Goal: Task Accomplishment & Management: Complete application form

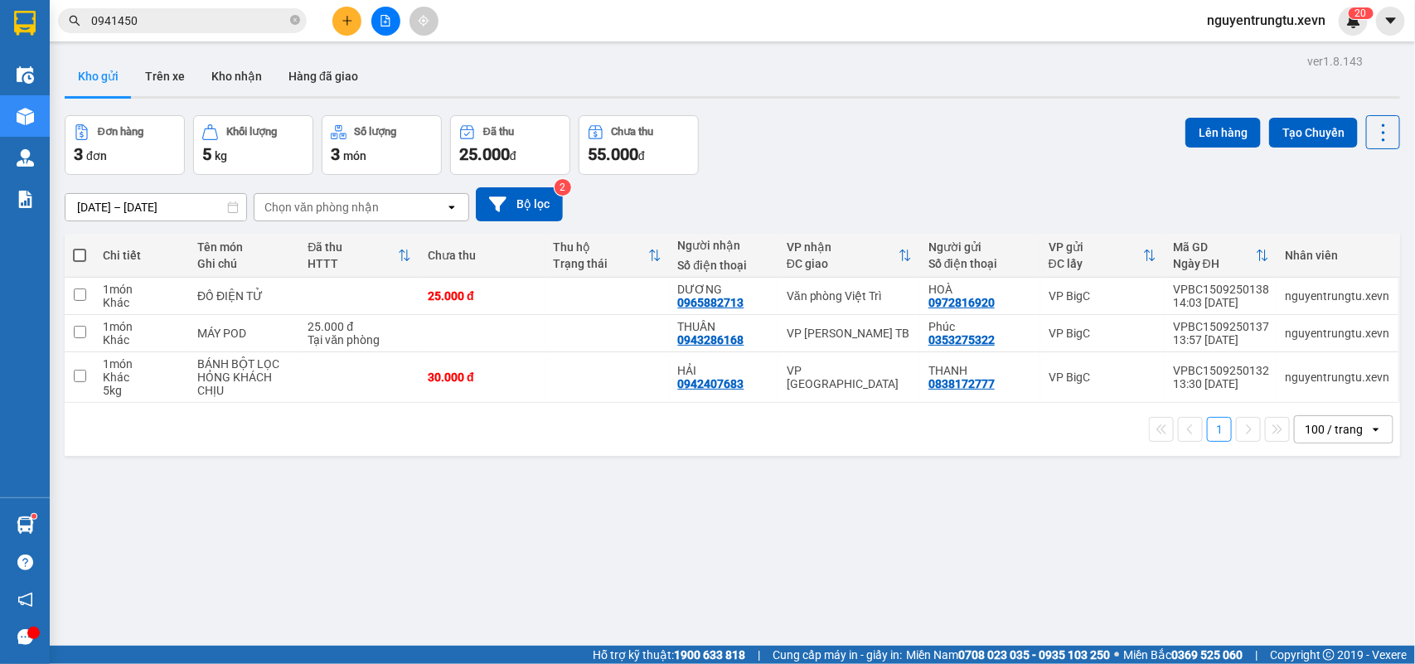
click at [1311, 127] on button "Tạo Chuyến" at bounding box center [1313, 133] width 89 height 30
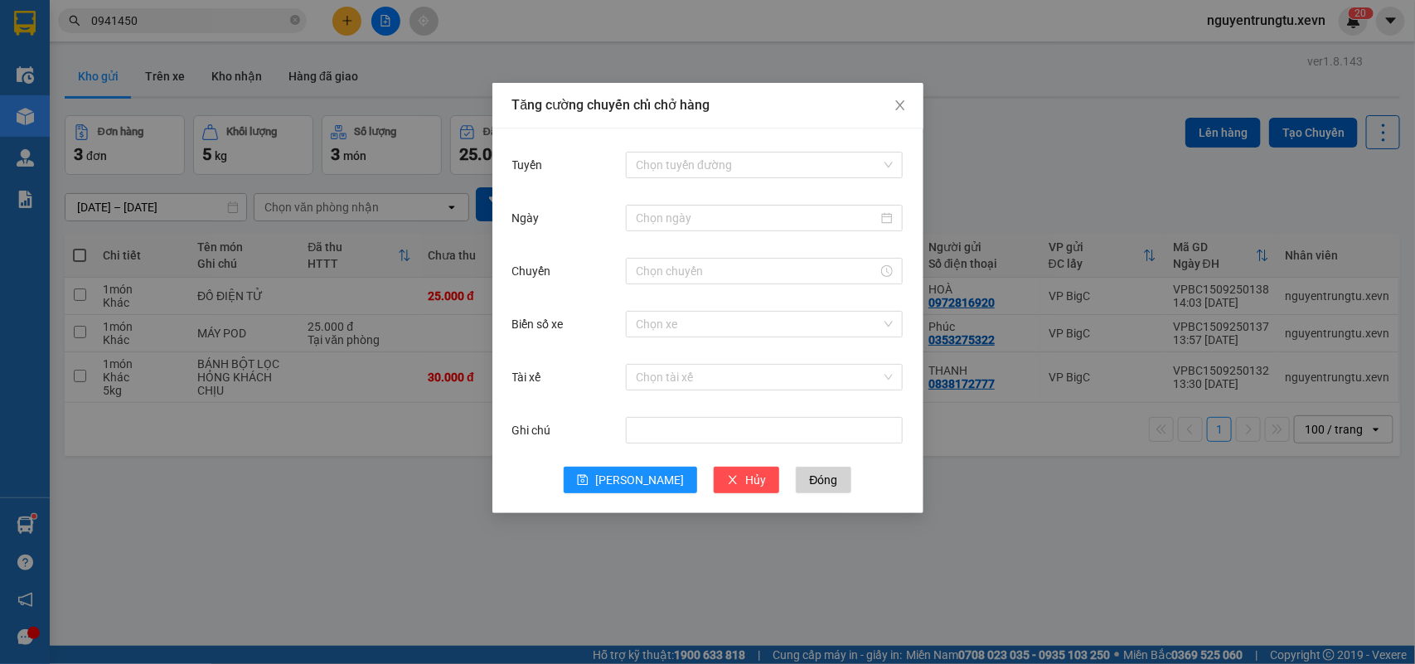
click at [691, 147] on div "Tuyến Chọn tuyến đường Ngày Chuyến Biển số xe Chọn xe Tài xế Chọn tài xế Ghi ch…" at bounding box center [707, 320] width 431 height 385
drag, startPoint x: 697, startPoint y: 158, endPoint x: 709, endPoint y: 222, distance: 64.9
click at [698, 160] on input "Tuyến" at bounding box center [758, 165] width 245 height 25
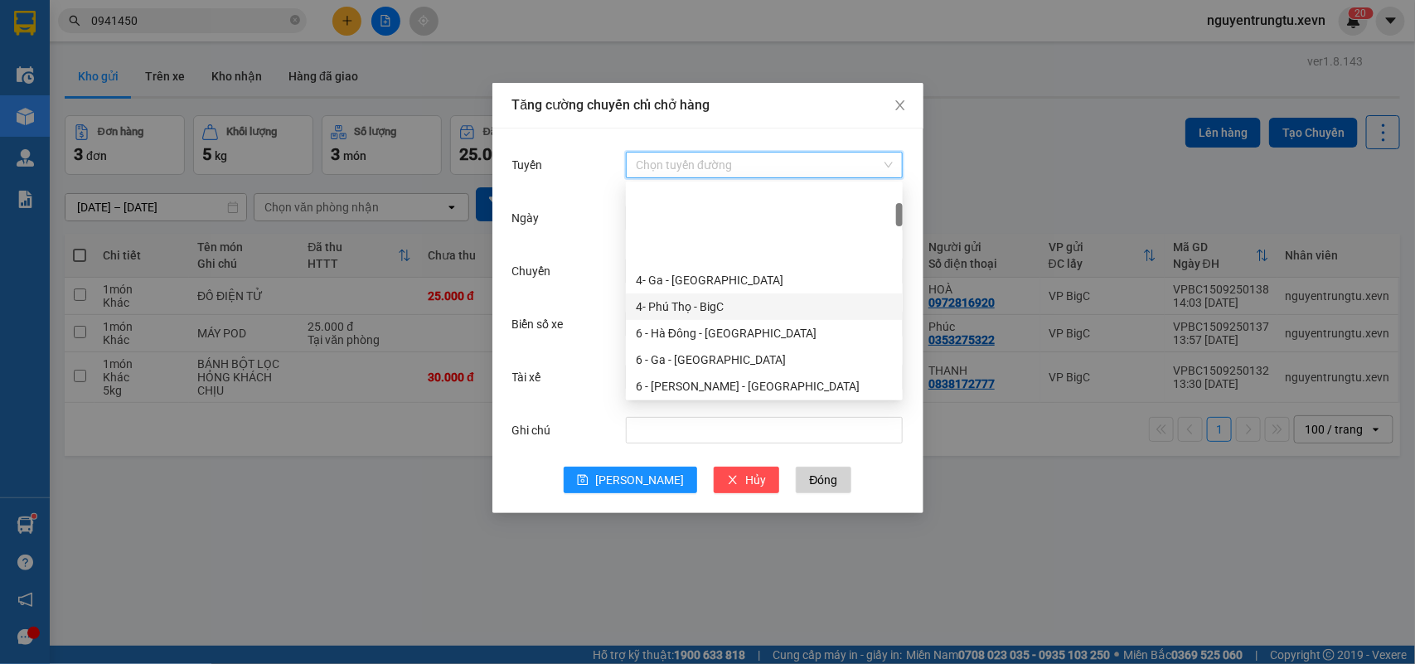
scroll to position [207, 0]
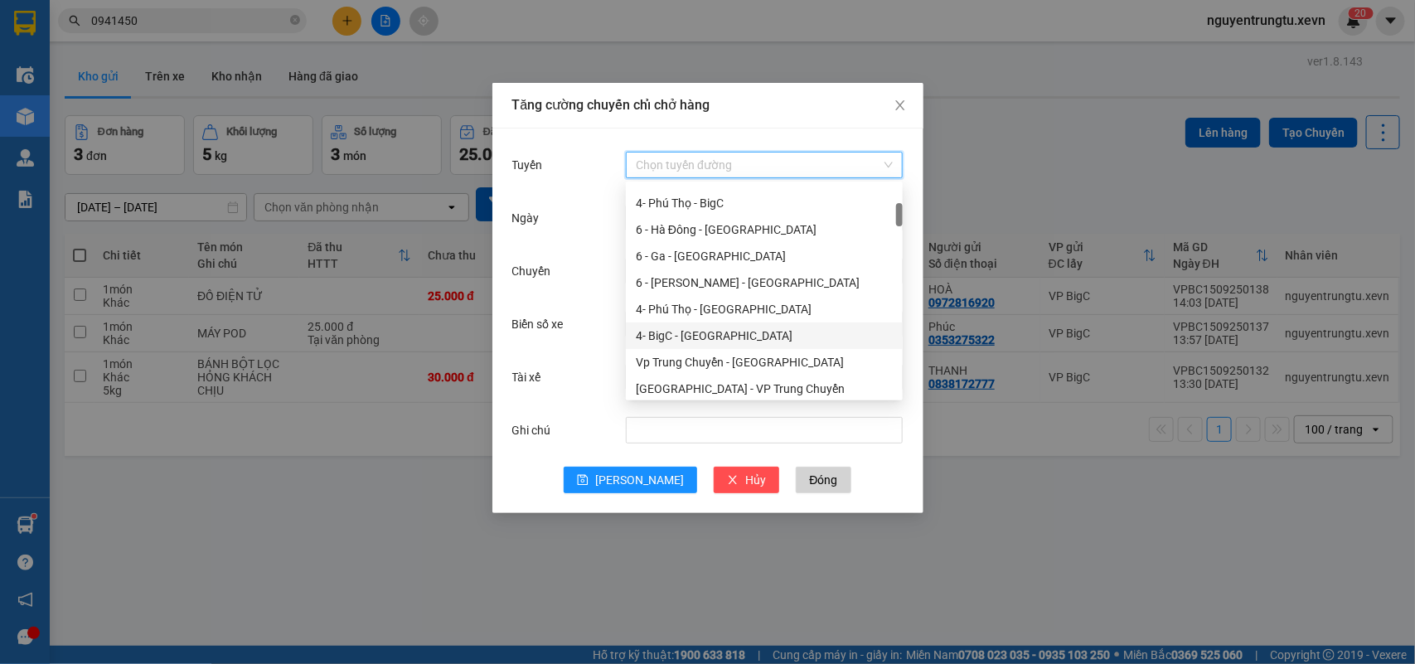
click at [721, 342] on div "4- BigC - [GEOGRAPHIC_DATA]" at bounding box center [764, 336] width 257 height 18
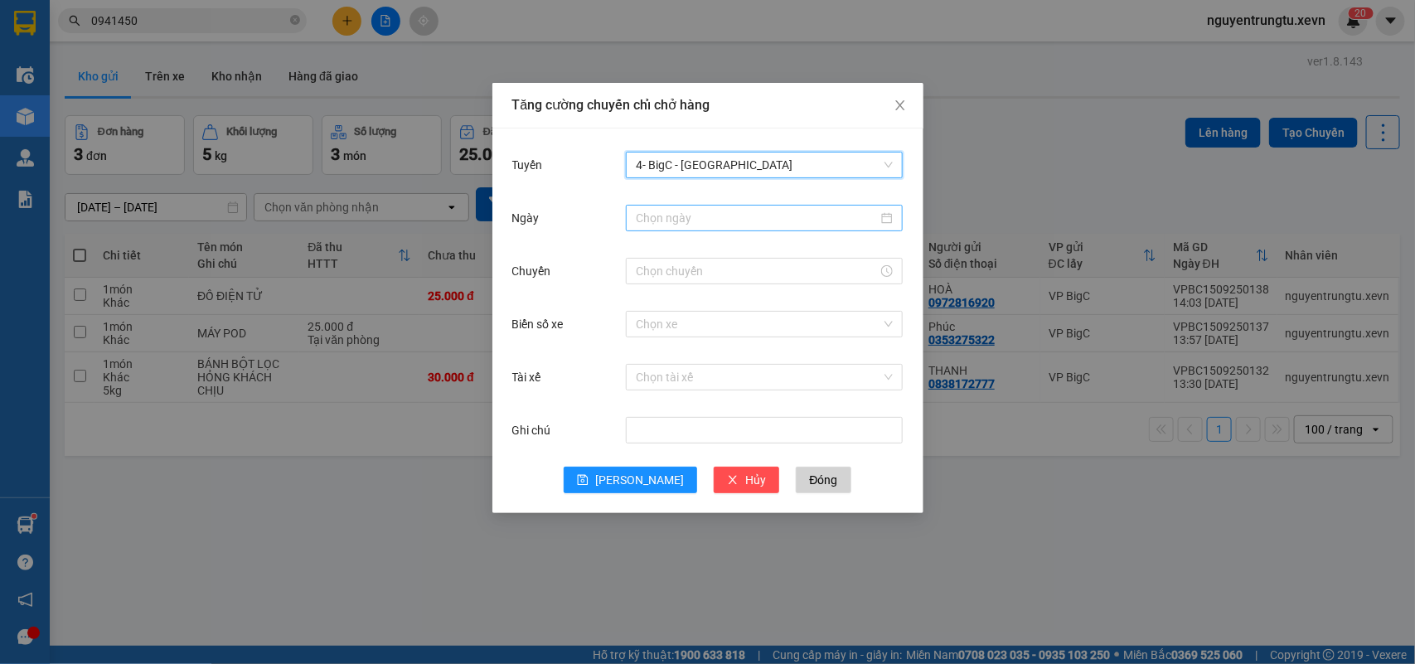
click at [779, 225] on input "Ngày" at bounding box center [757, 218] width 242 height 18
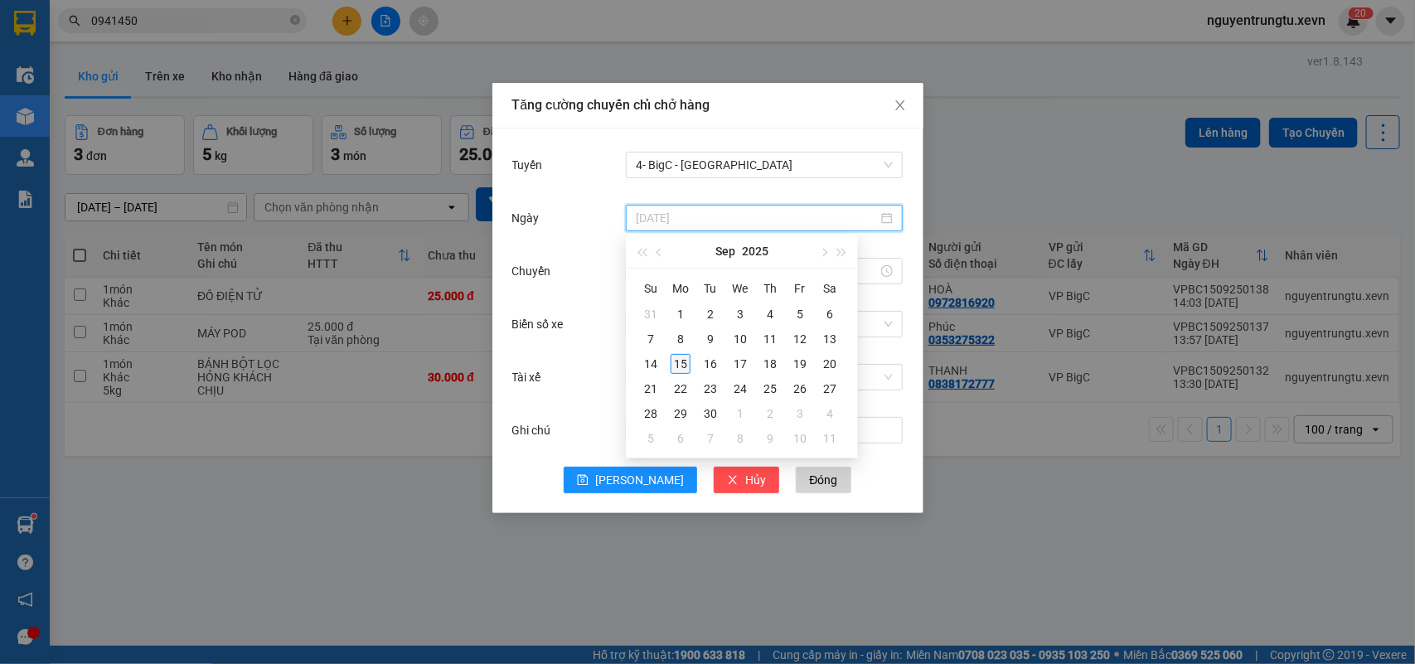
type input "[DATE]"
click at [671, 370] on div "15" at bounding box center [681, 364] width 20 height 20
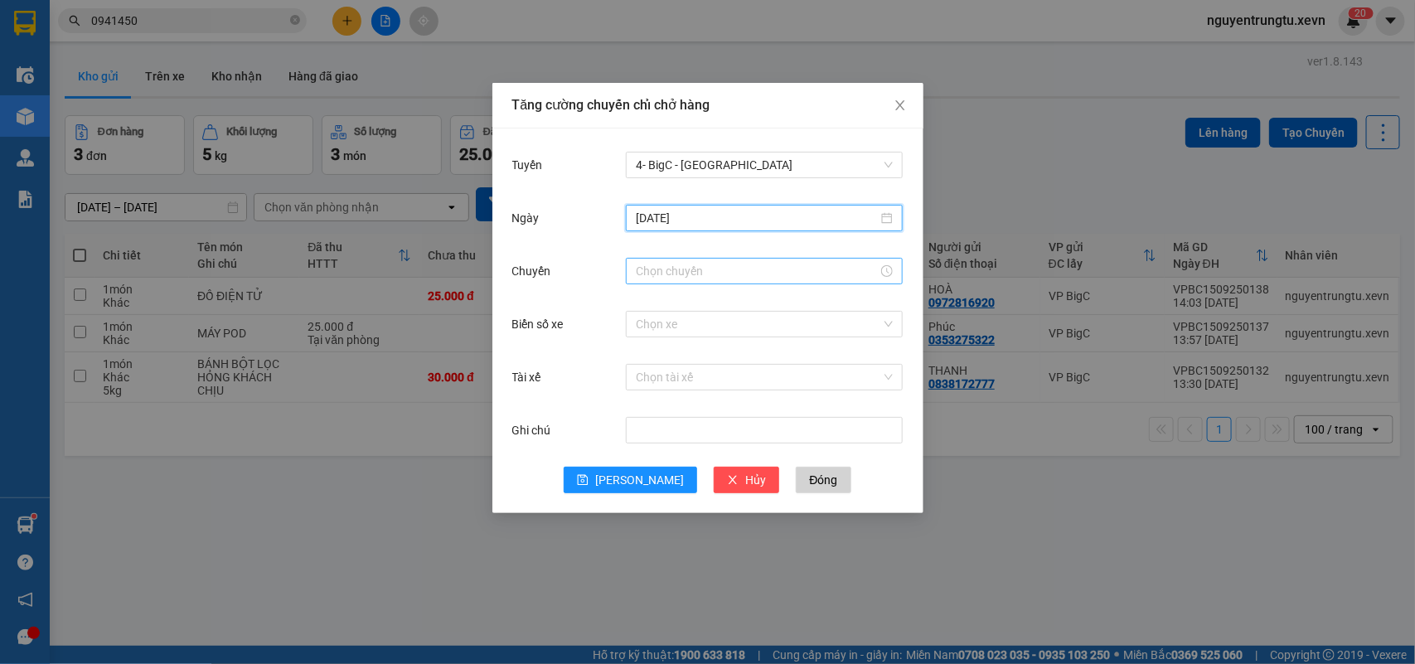
click at [742, 267] on input "Chuyến" at bounding box center [757, 271] width 242 height 18
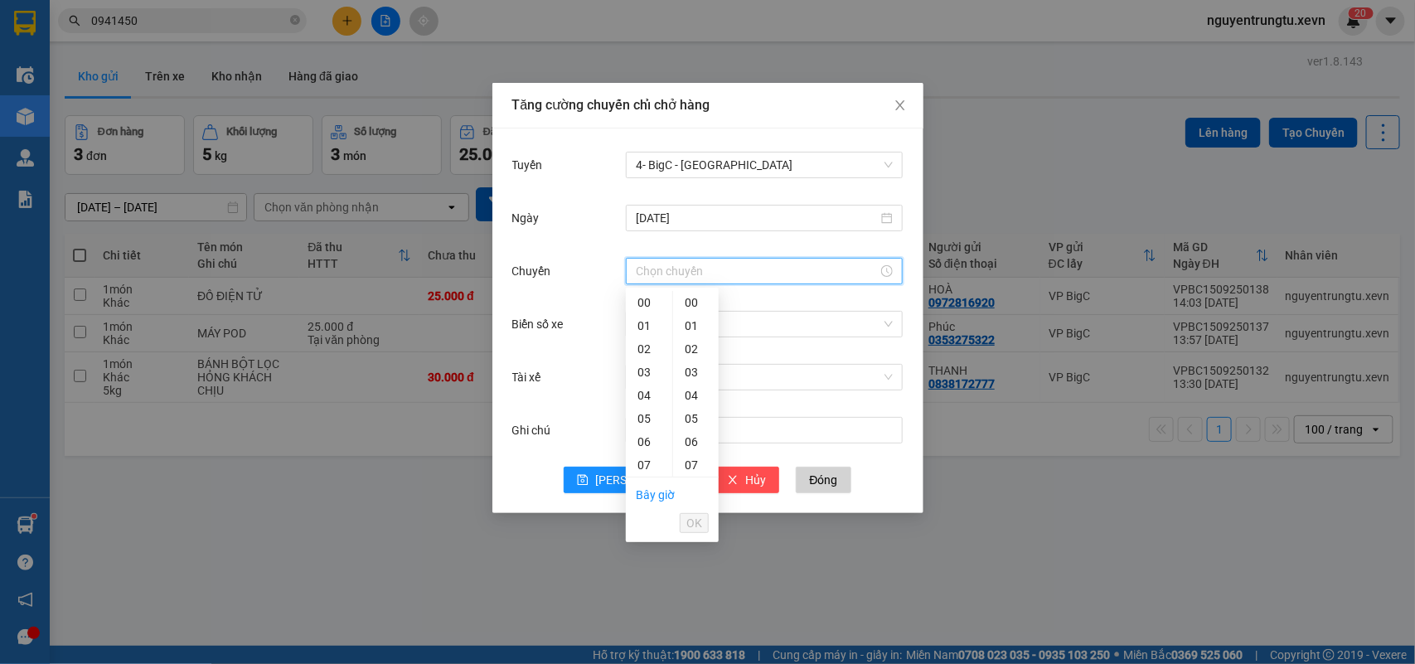
click at [643, 639] on div "15" at bounding box center [649, 650] width 46 height 23
click at [642, 662] on div "16" at bounding box center [649, 673] width 46 height 23
click at [692, 413] on div "05" at bounding box center [696, 418] width 46 height 23
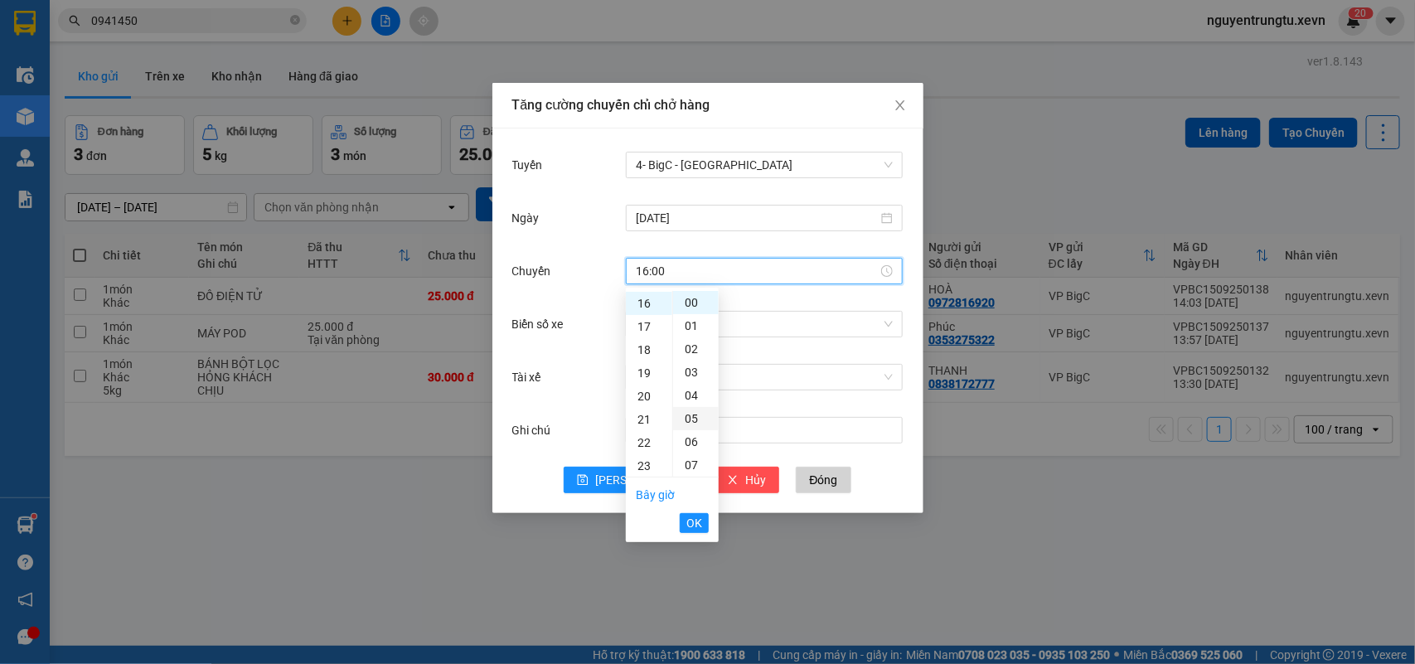
type input "16:05"
click at [694, 522] on span "OK" at bounding box center [694, 523] width 16 height 18
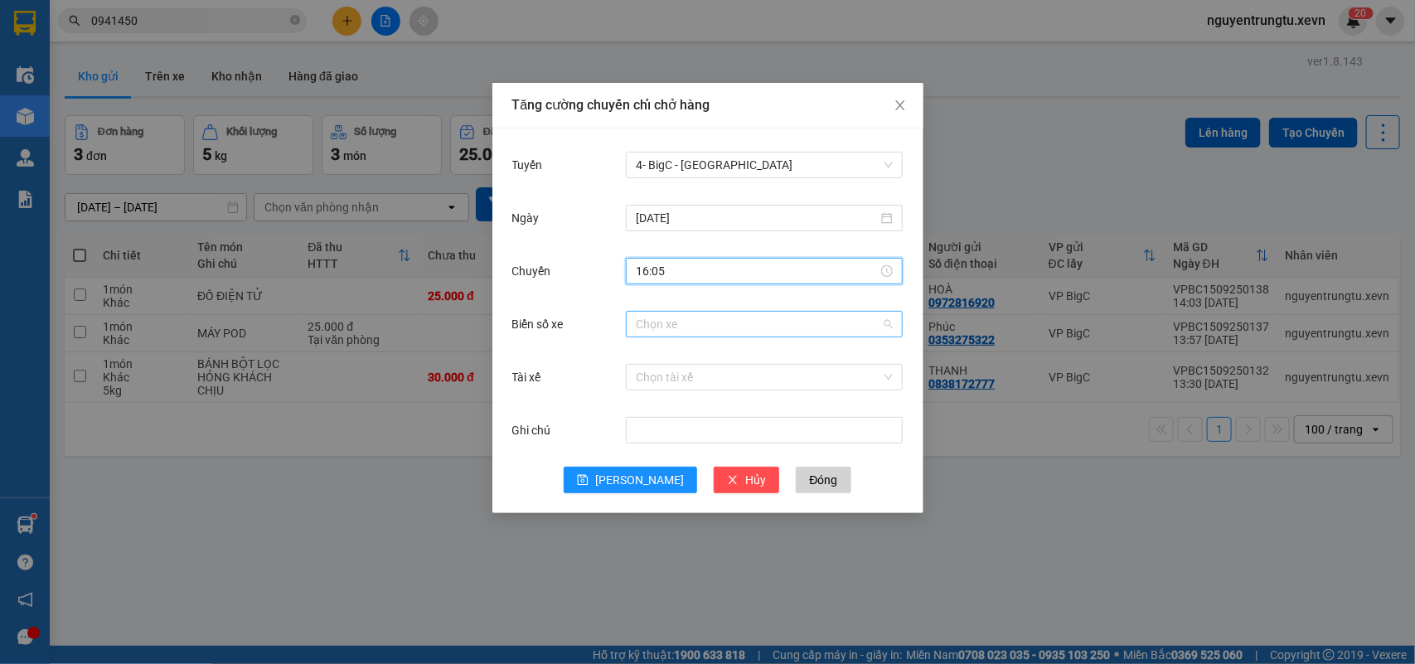
click at [794, 337] on div "Chọn xe" at bounding box center [764, 324] width 277 height 27
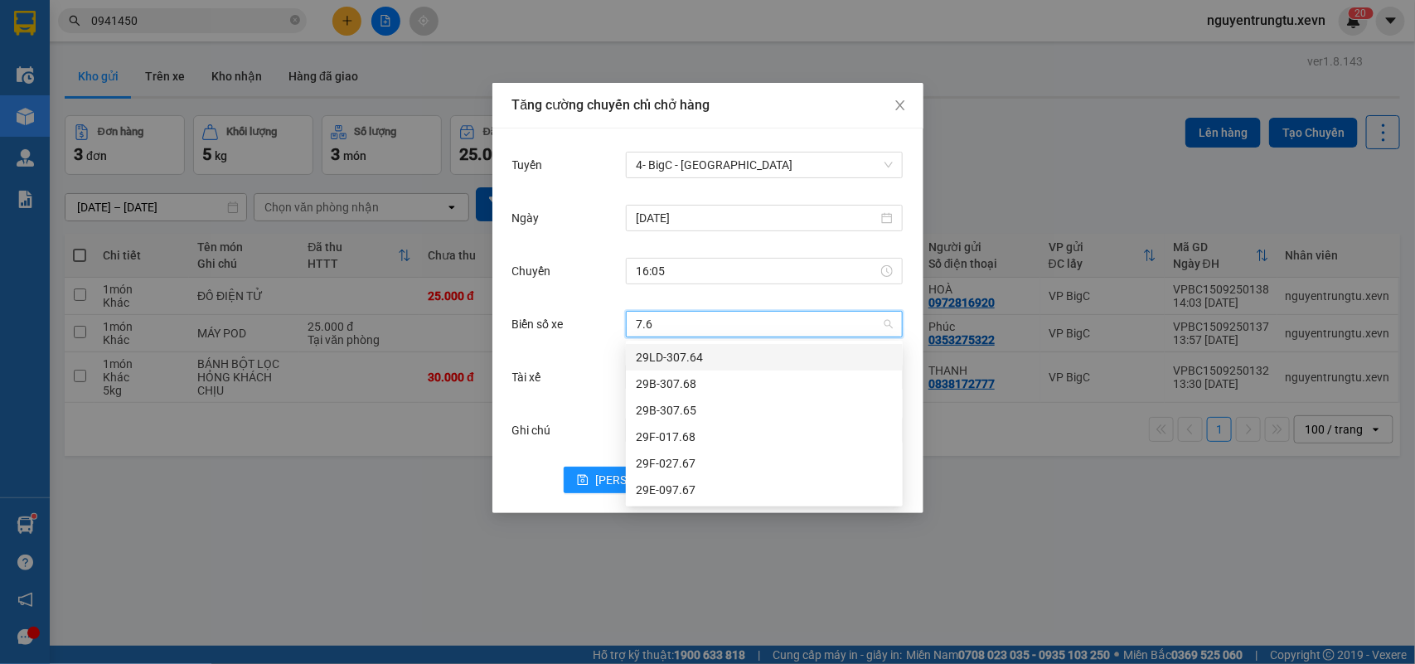
type input "7.68"
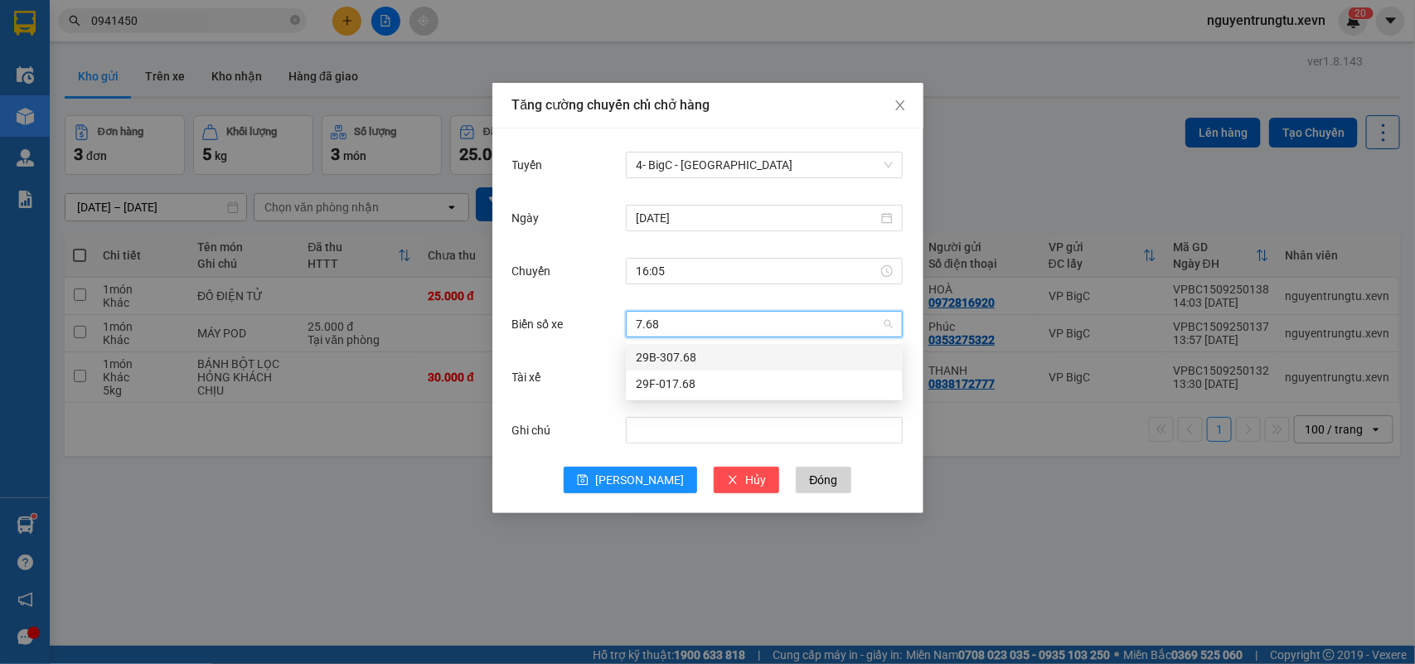
drag, startPoint x: 657, startPoint y: 355, endPoint x: 524, endPoint y: 499, distance: 195.9
click at [657, 356] on div "29B-307.68" at bounding box center [764, 357] width 257 height 18
click at [775, 329] on span "29B-307.68" at bounding box center [764, 324] width 257 height 25
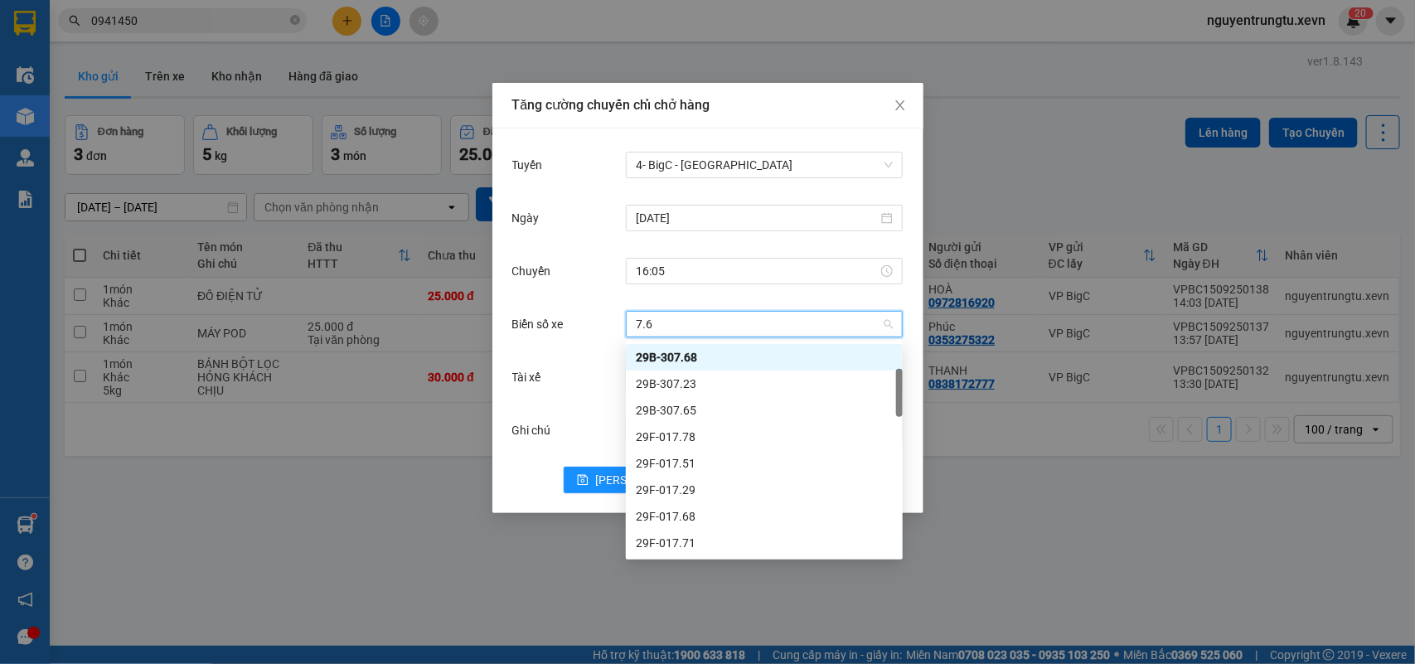
scroll to position [0, 0]
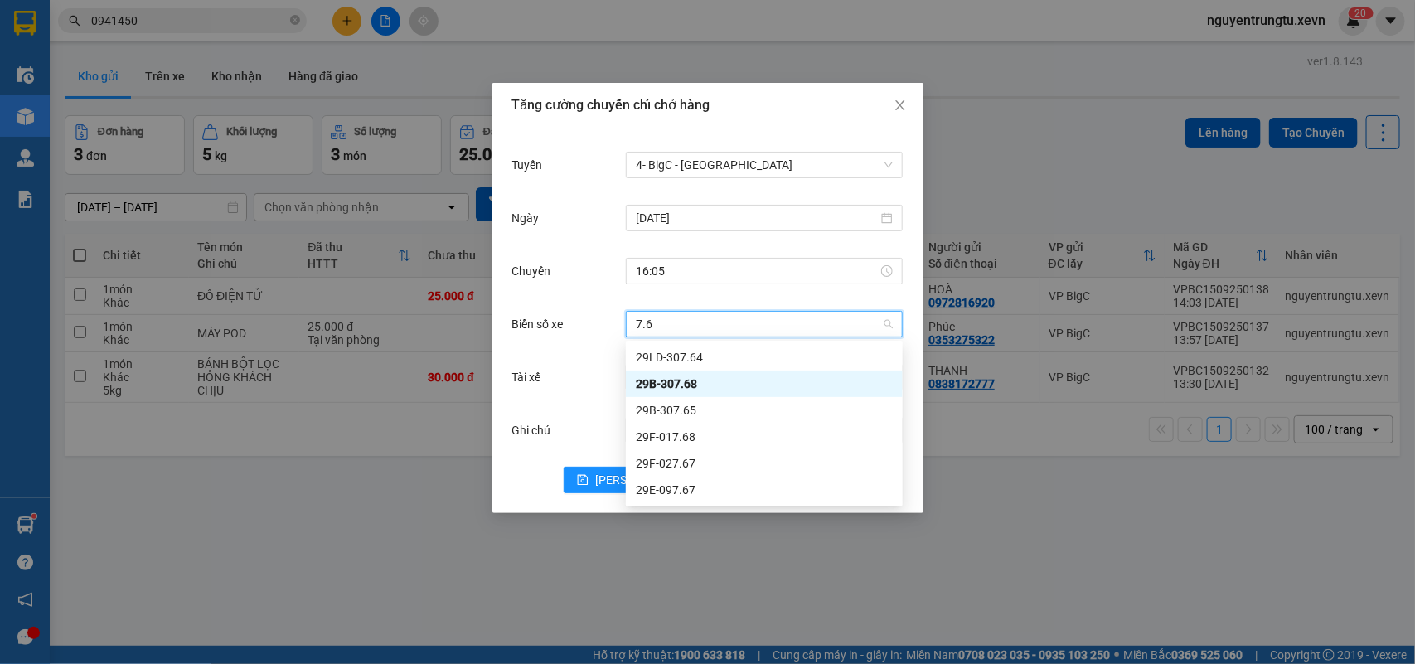
type input "7.68"
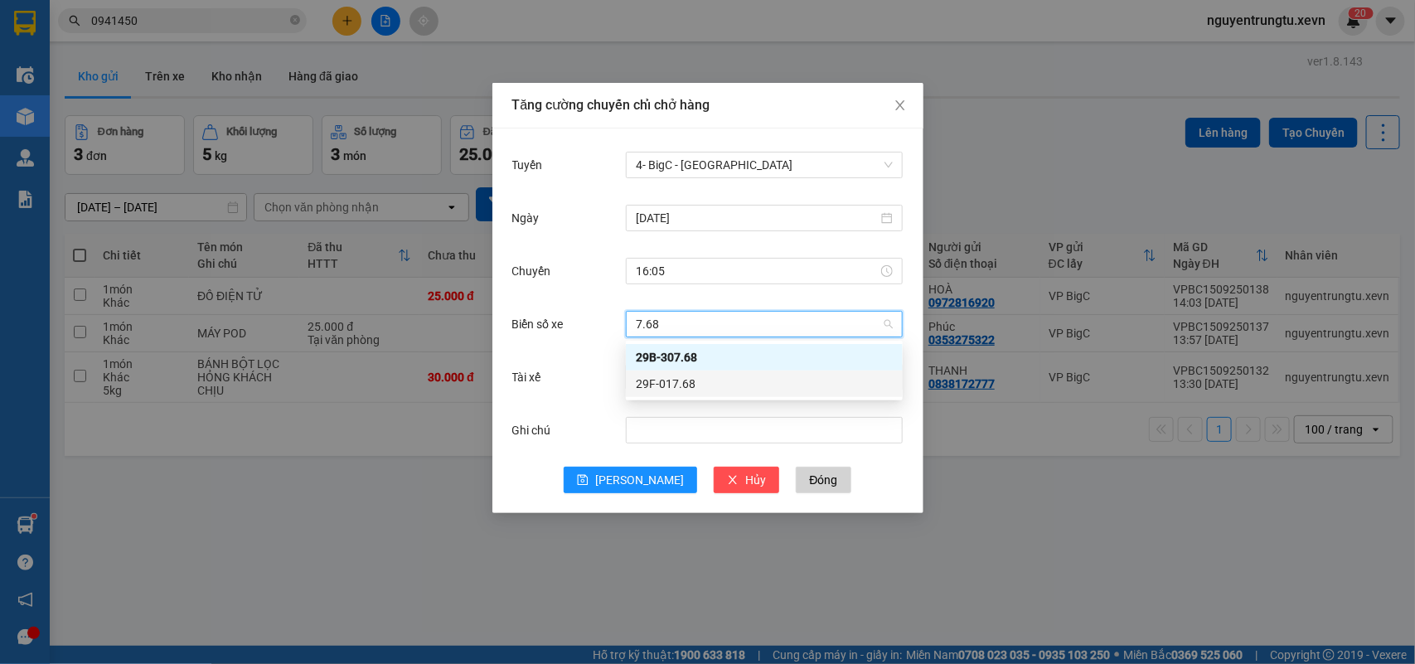
click at [736, 388] on div "29F-017.68" at bounding box center [764, 384] width 257 height 18
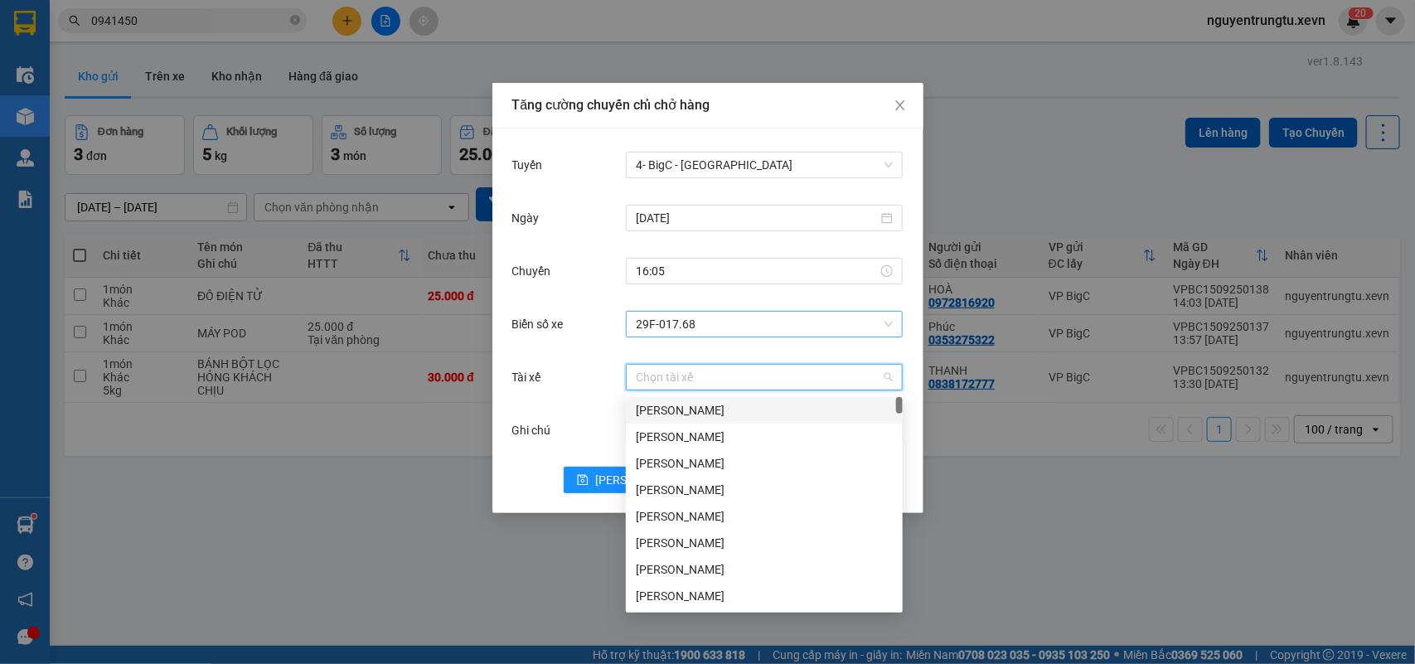
click at [732, 381] on input "Tài xế" at bounding box center [758, 377] width 245 height 25
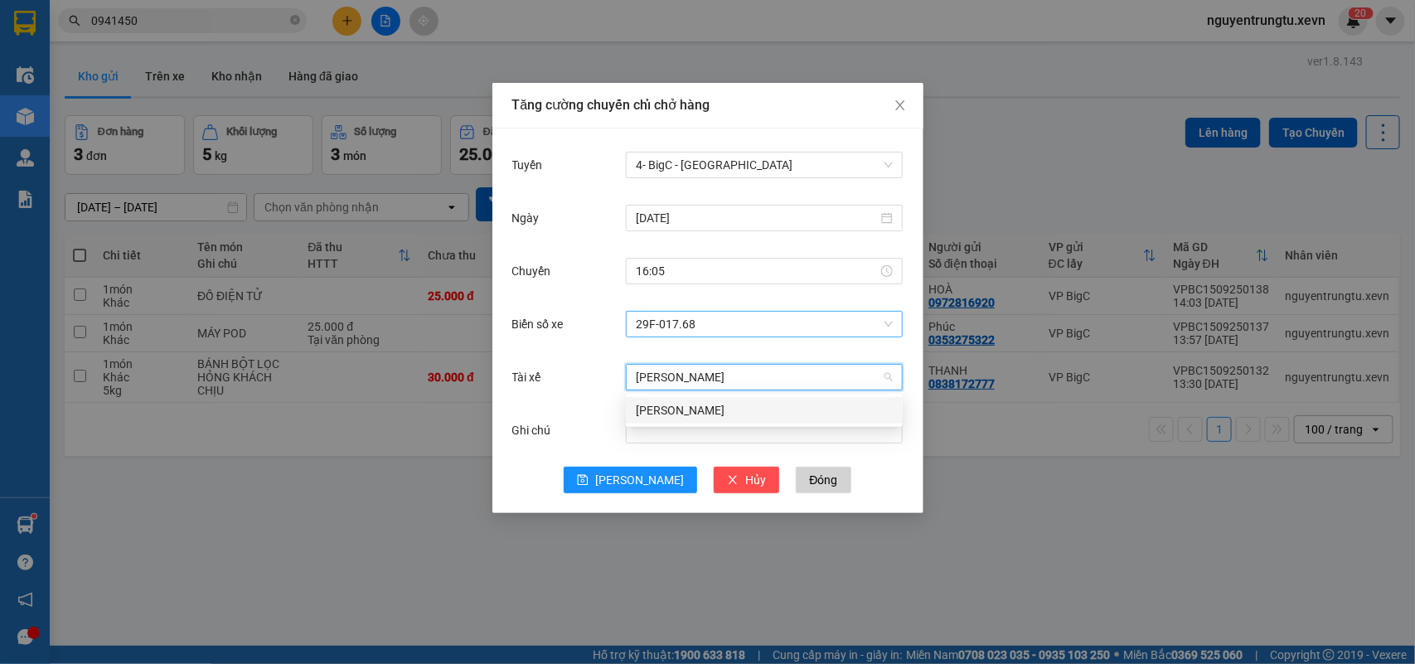
type input "[PERSON_NAME]"
click at [657, 404] on div "[PERSON_NAME]" at bounding box center [764, 410] width 257 height 18
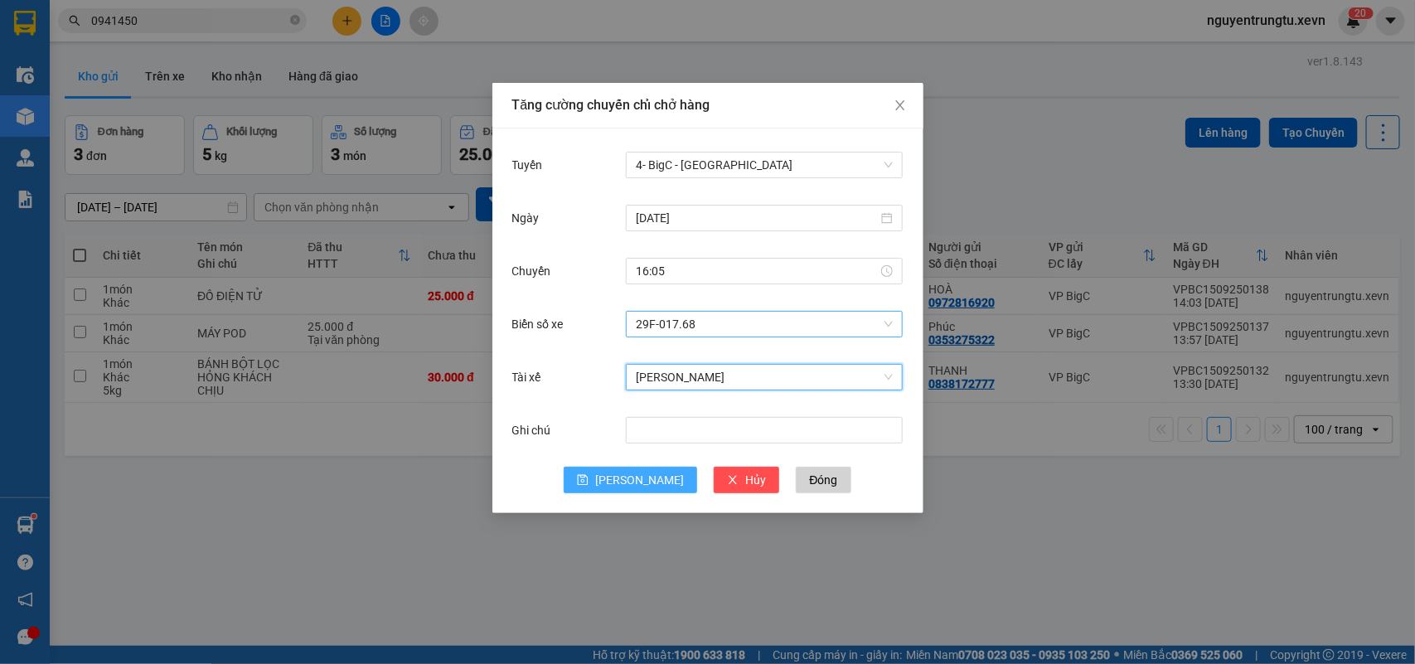
click at [618, 471] on button "[PERSON_NAME]" at bounding box center [630, 480] width 133 height 27
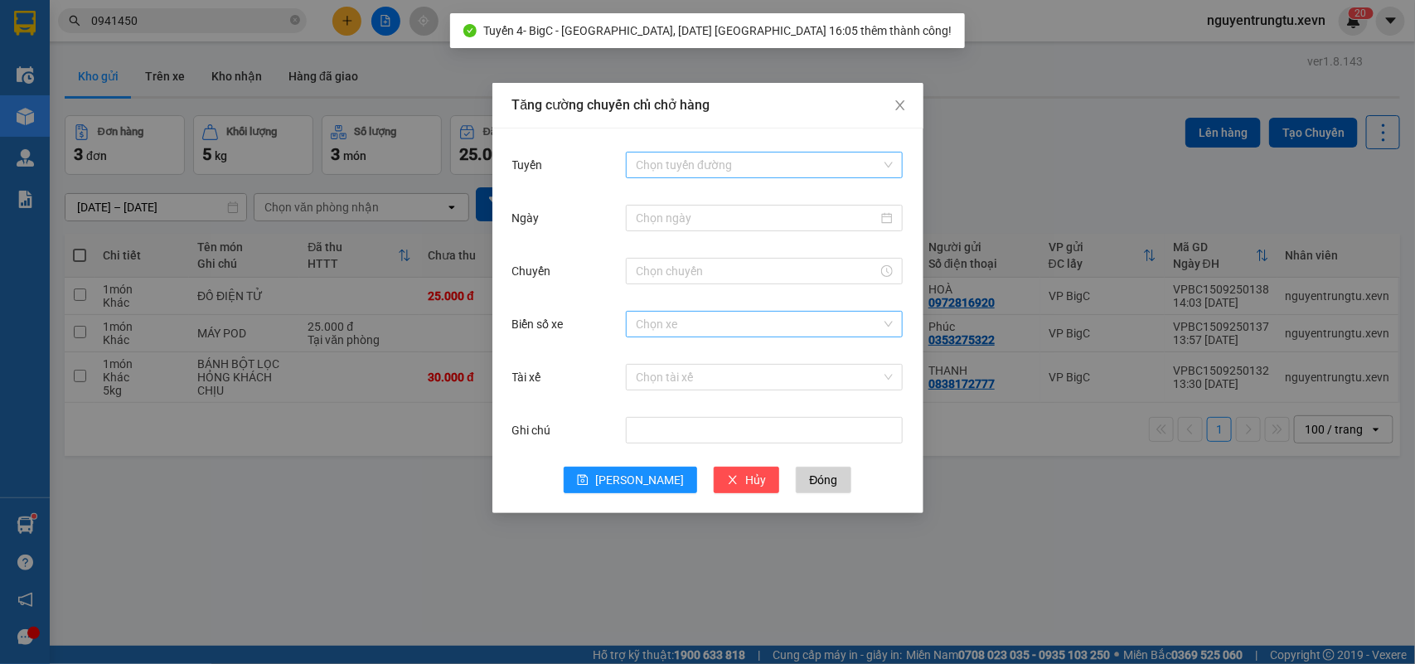
click at [804, 167] on input "Tuyến" at bounding box center [758, 165] width 245 height 25
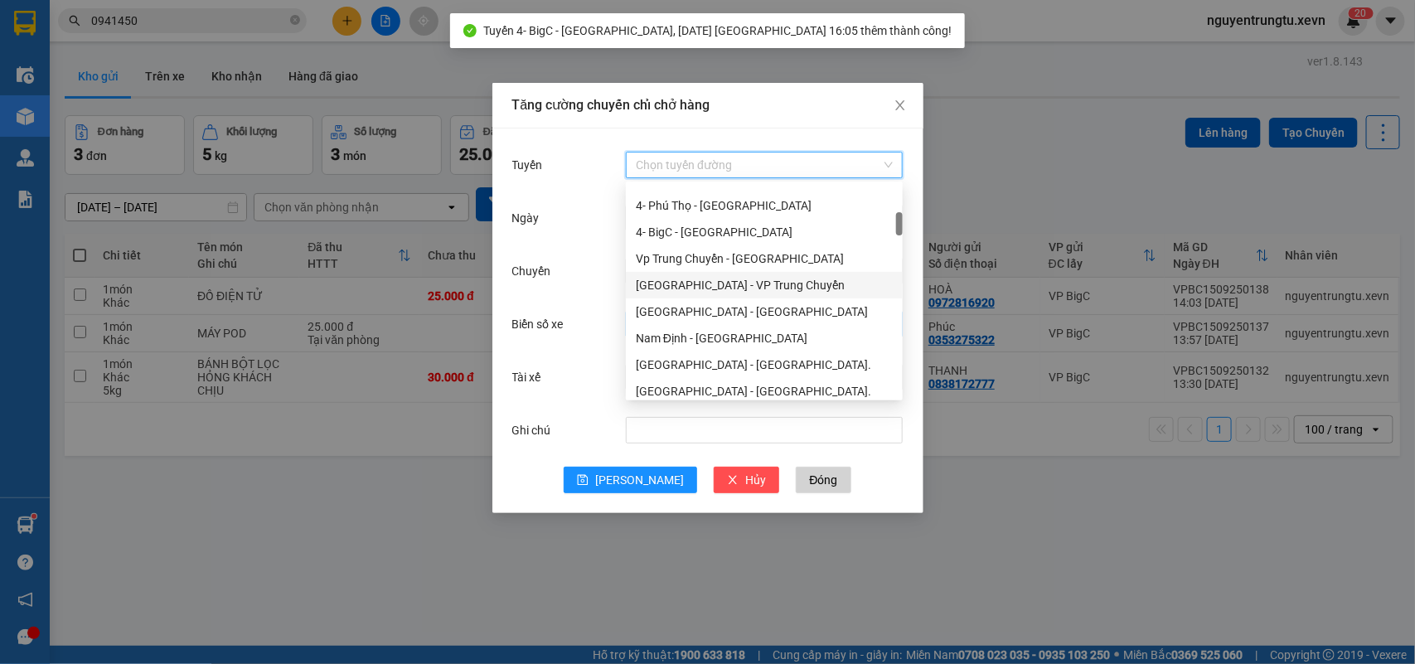
scroll to position [104, 0]
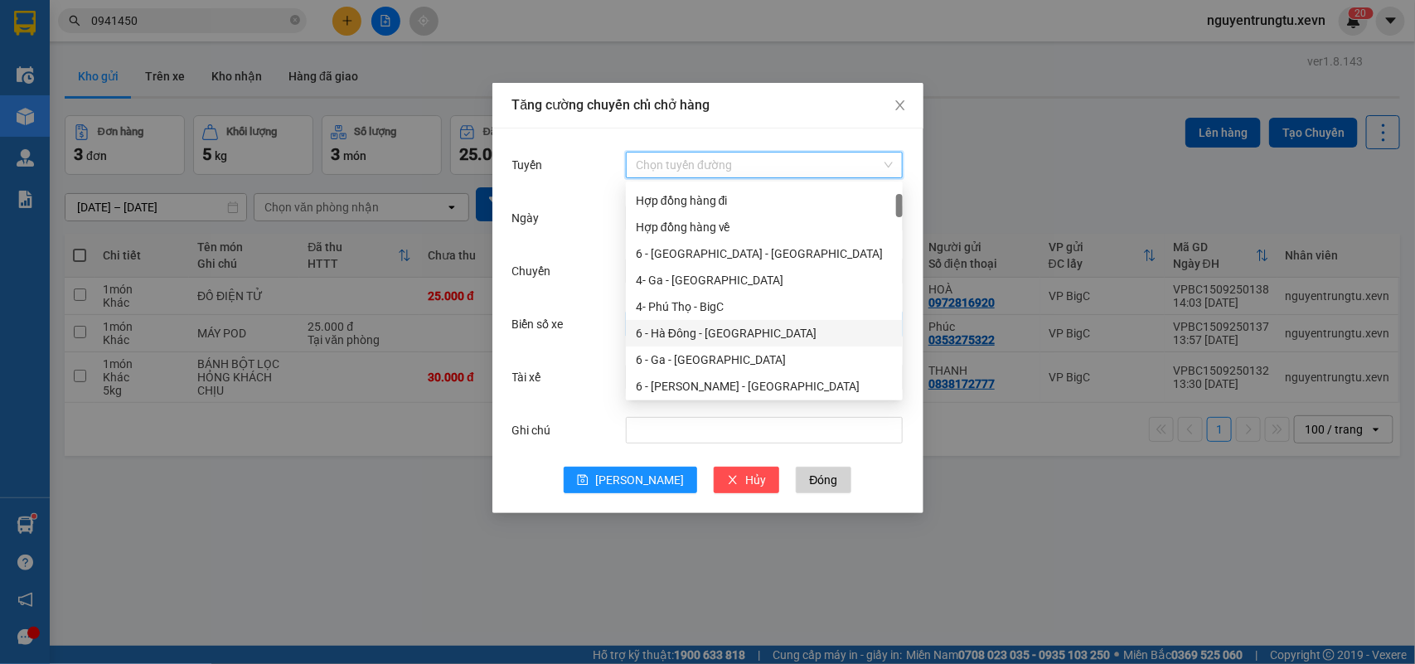
click at [717, 324] on div "6 - Hà Đông - [GEOGRAPHIC_DATA]" at bounding box center [764, 333] width 257 height 18
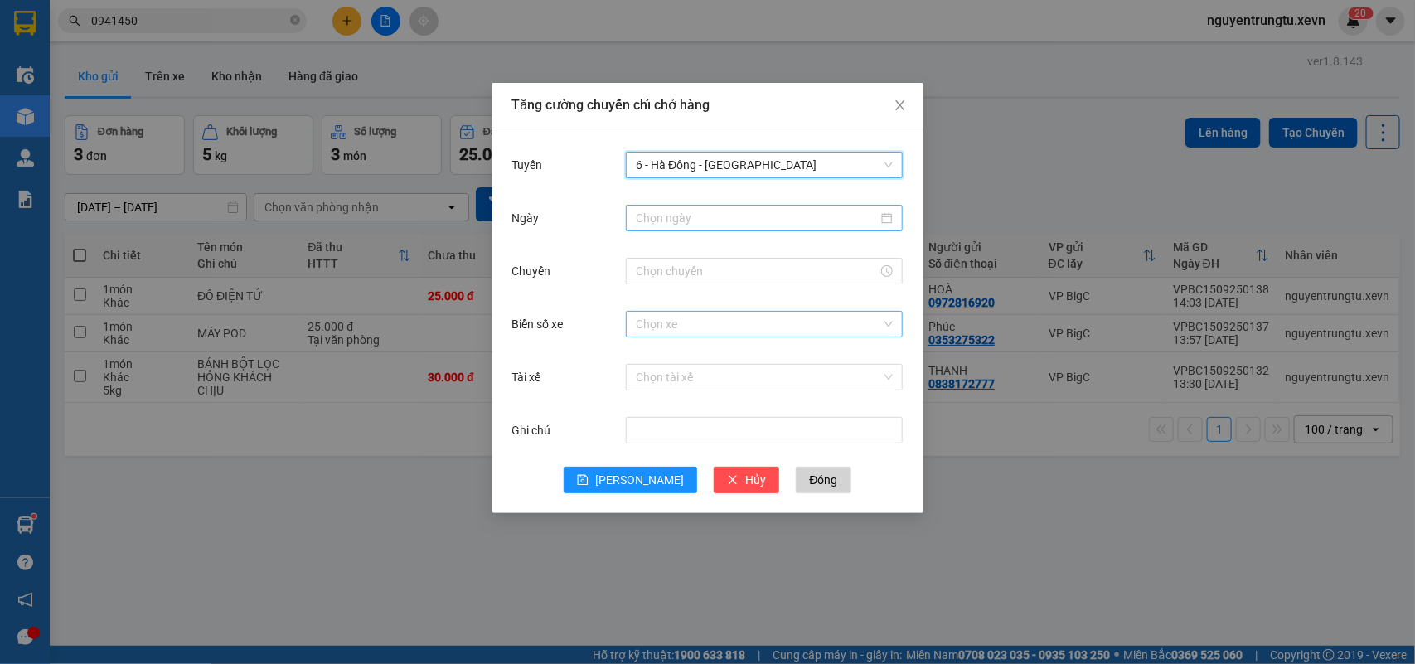
click at [785, 220] on input "Ngày" at bounding box center [757, 218] width 242 height 18
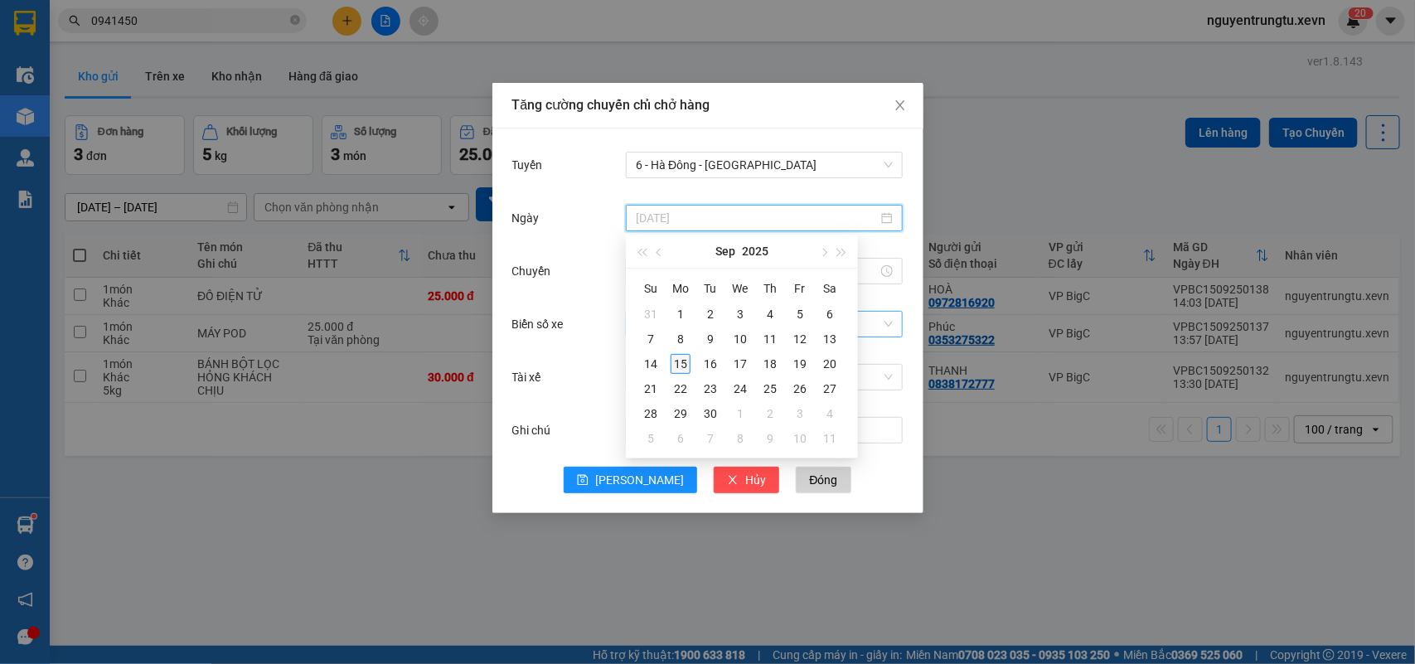
type input "[DATE]"
click at [686, 363] on div "15" at bounding box center [681, 364] width 20 height 20
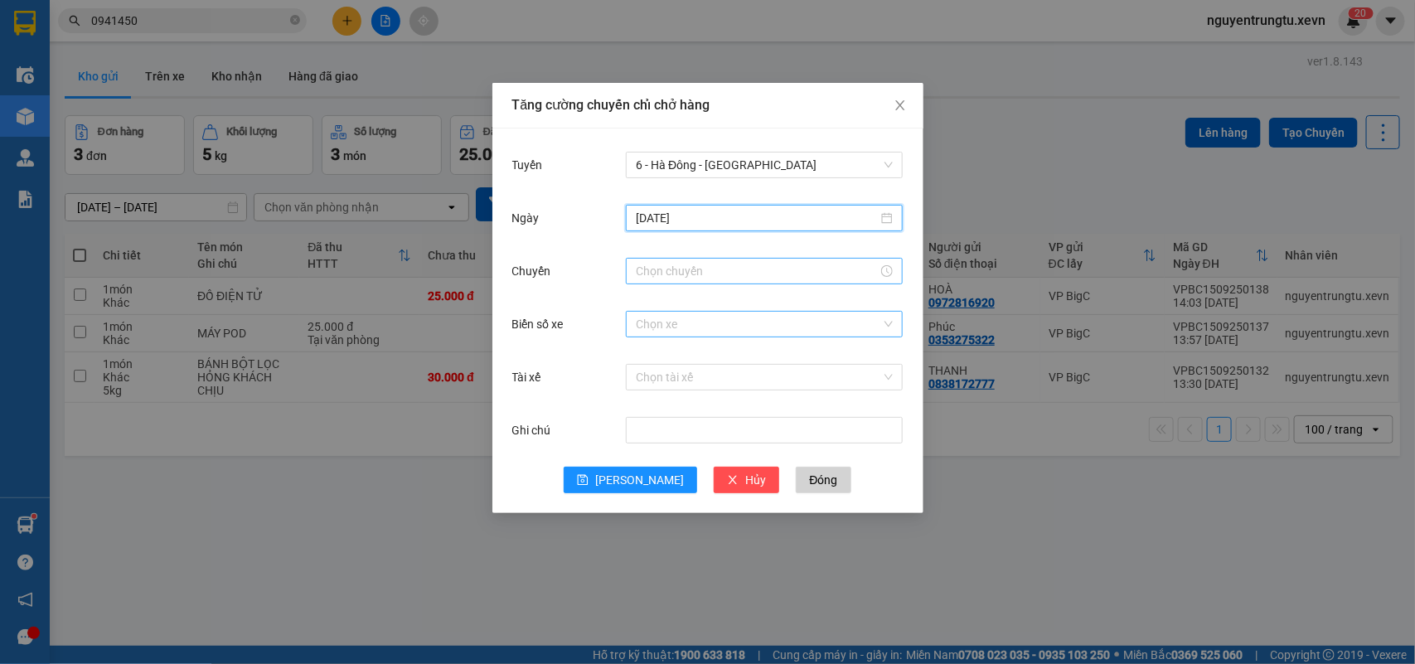
click at [751, 279] on input "Chuyến" at bounding box center [757, 271] width 242 height 18
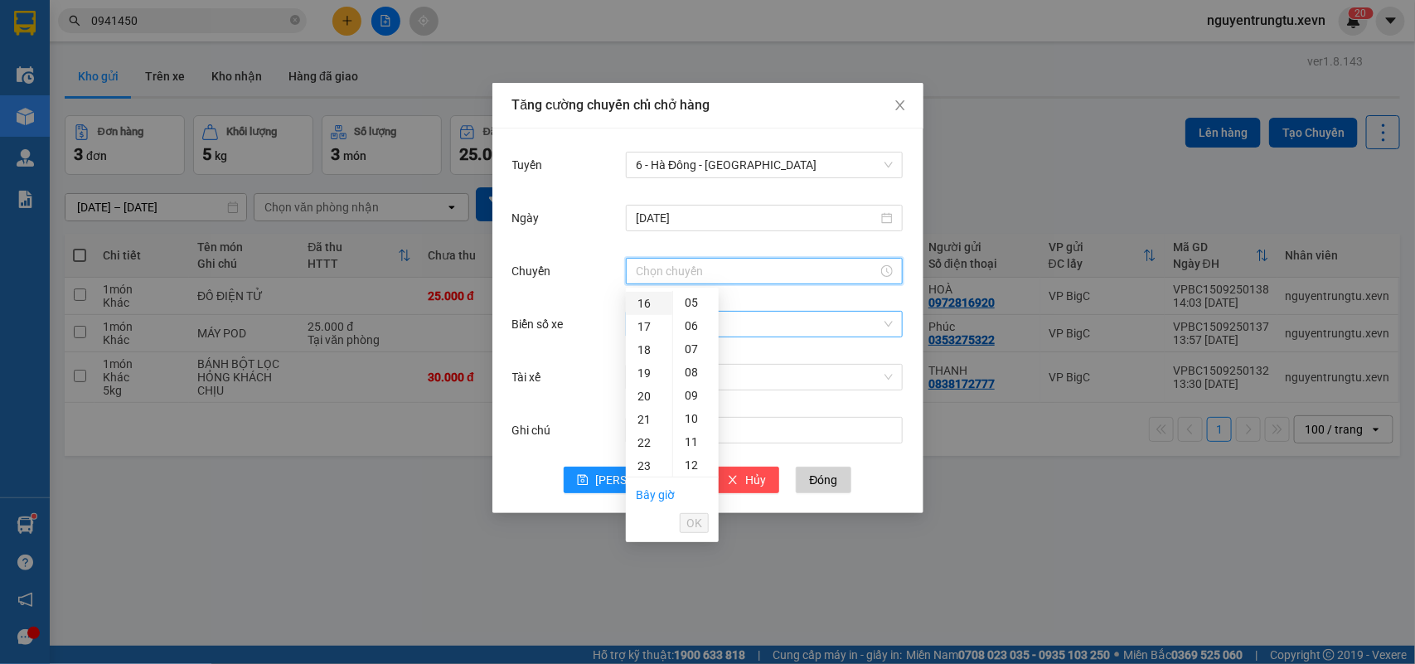
click at [649, 307] on div "16" at bounding box center [649, 303] width 46 height 23
click at [695, 414] on div "05" at bounding box center [696, 418] width 46 height 23
type input "16:05"
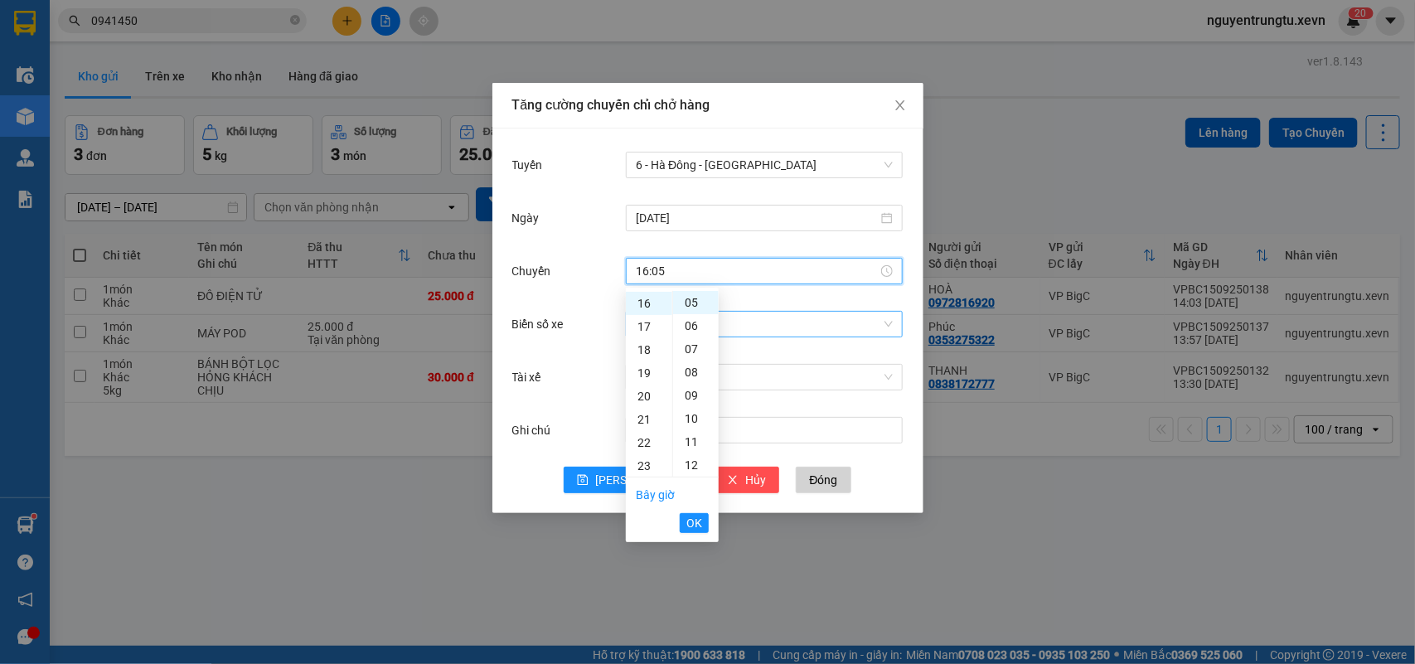
click at [690, 523] on span "OK" at bounding box center [694, 523] width 16 height 18
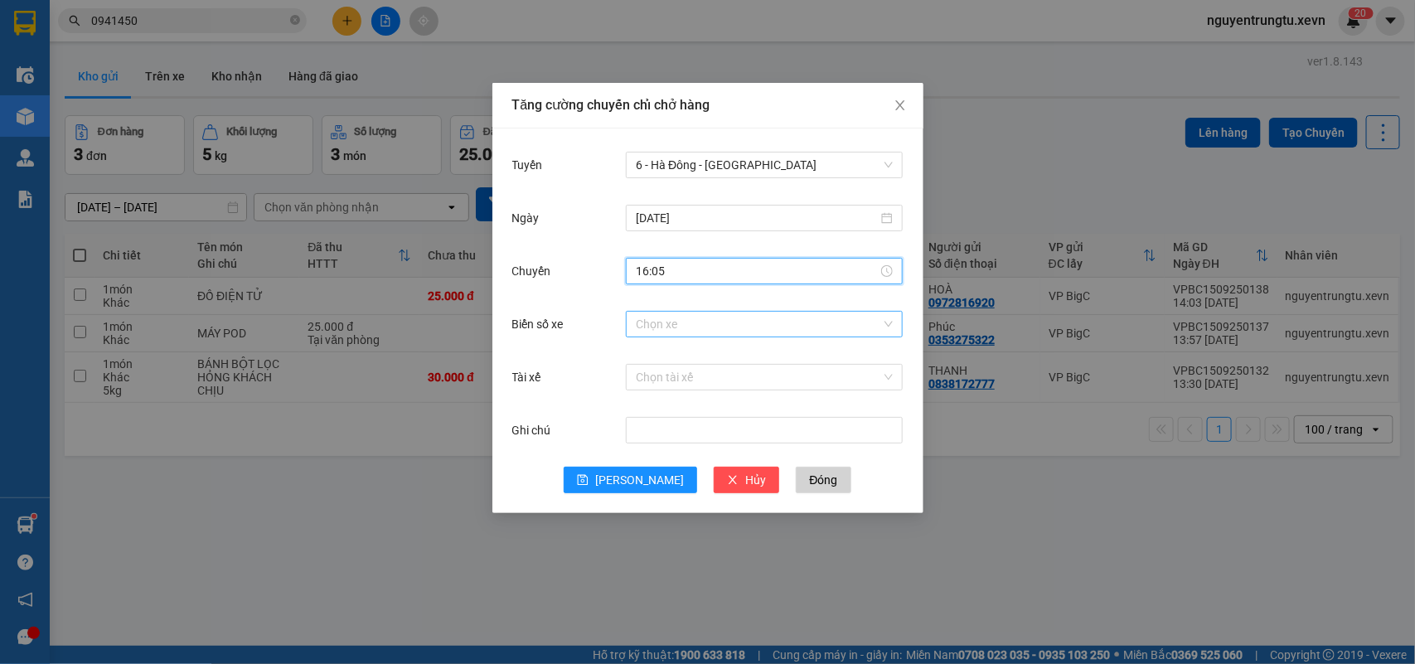
click at [771, 309] on div "Chọn xe" at bounding box center [764, 324] width 277 height 33
click at [769, 315] on input "Biển số xe" at bounding box center [758, 324] width 245 height 25
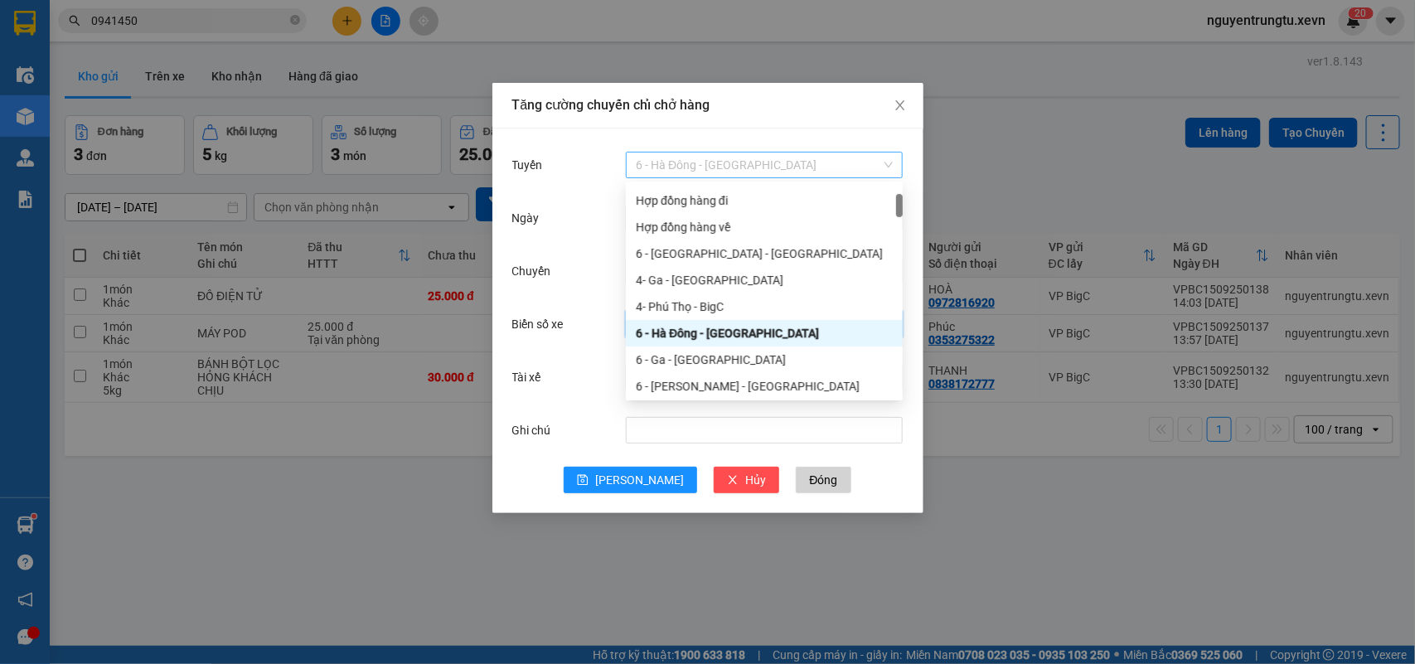
click at [773, 167] on span "6 - Hà Đông - [GEOGRAPHIC_DATA]" at bounding box center [764, 165] width 257 height 25
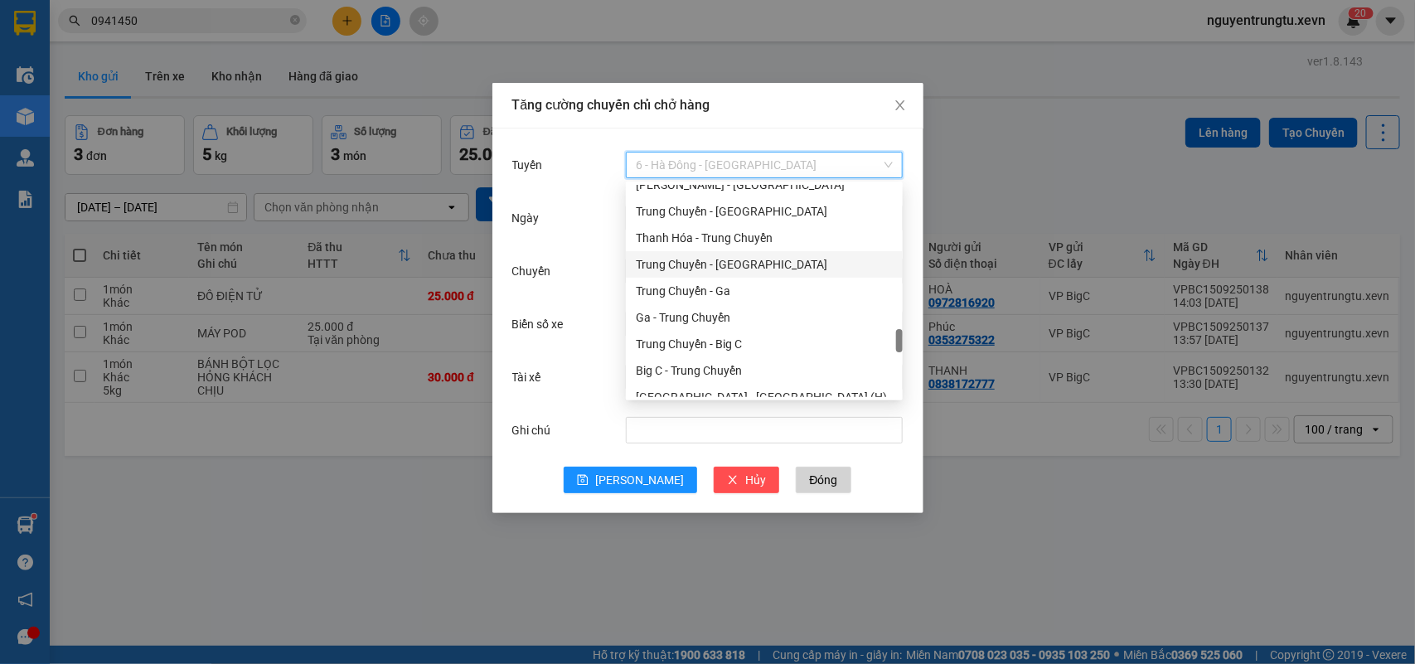
scroll to position [1762, 0]
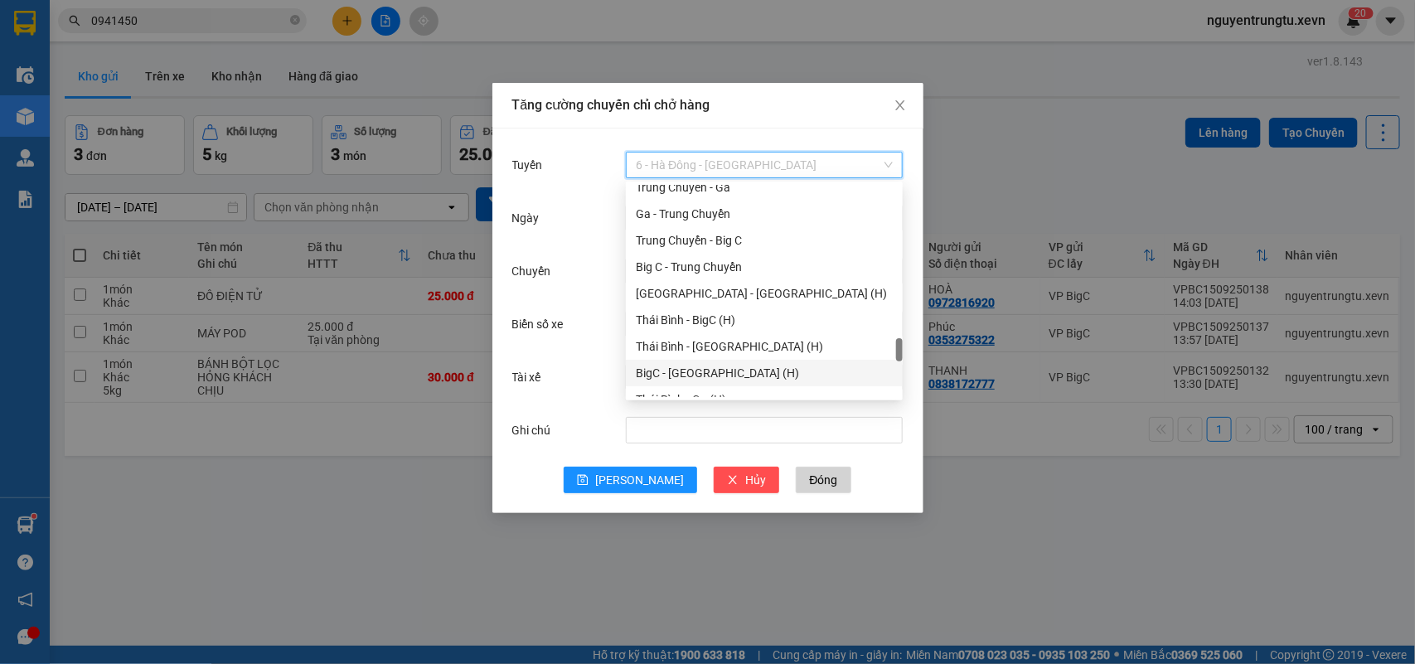
click at [718, 371] on div "BigC - [GEOGRAPHIC_DATA] (H)" at bounding box center [764, 373] width 257 height 18
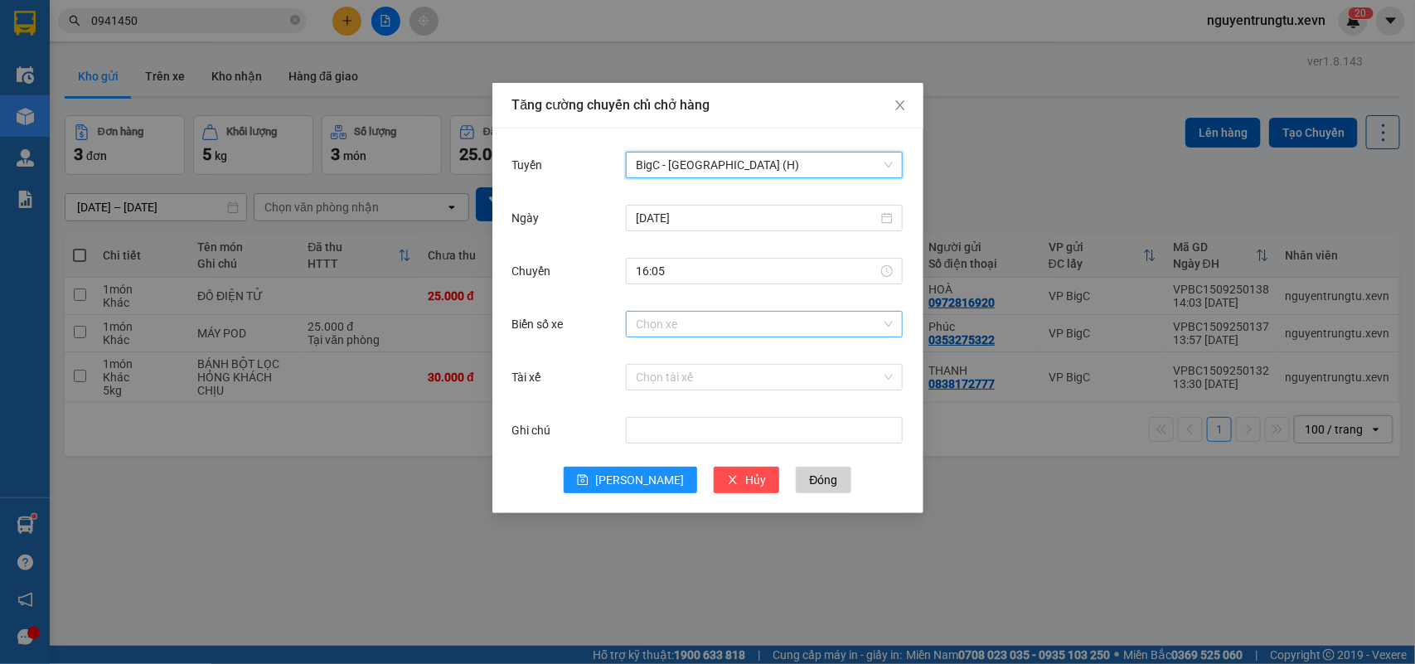
click at [763, 322] on input "Biển số xe" at bounding box center [758, 324] width 245 height 25
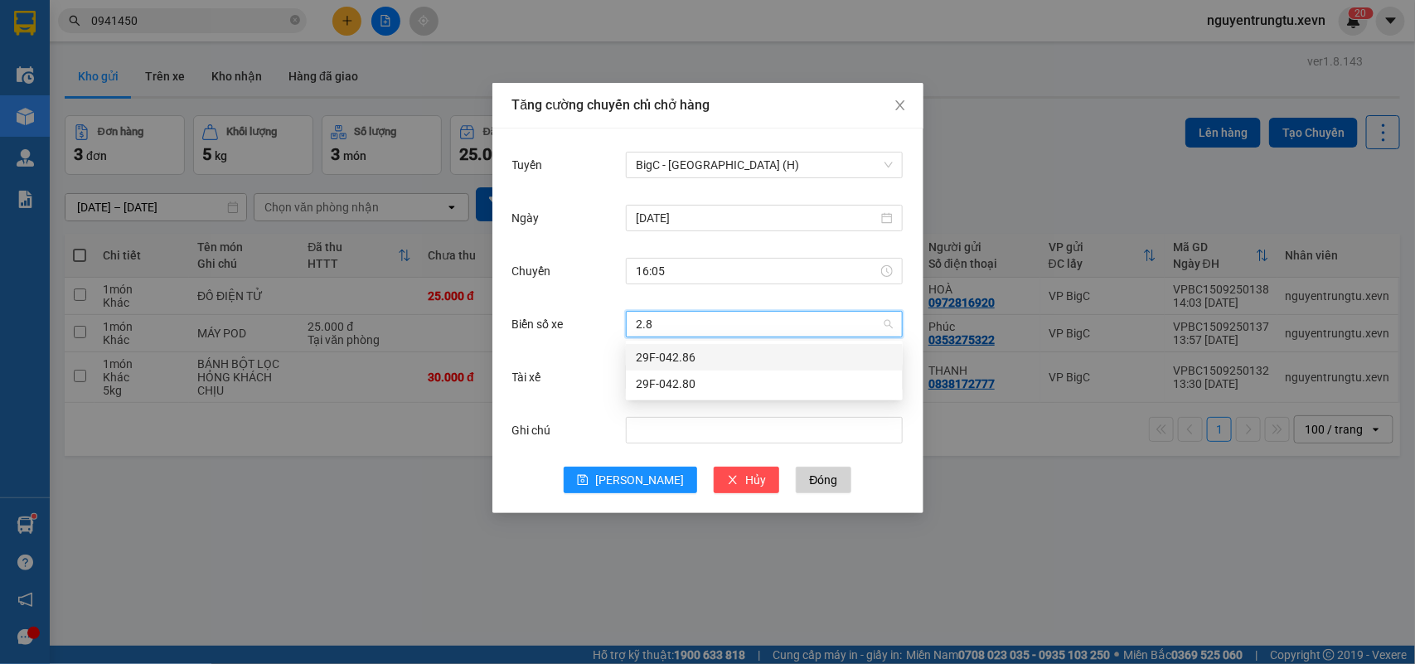
type input "2.80"
click at [761, 355] on div "29F-042.80" at bounding box center [764, 357] width 257 height 18
click at [749, 369] on input "Tài xế" at bounding box center [758, 377] width 245 height 25
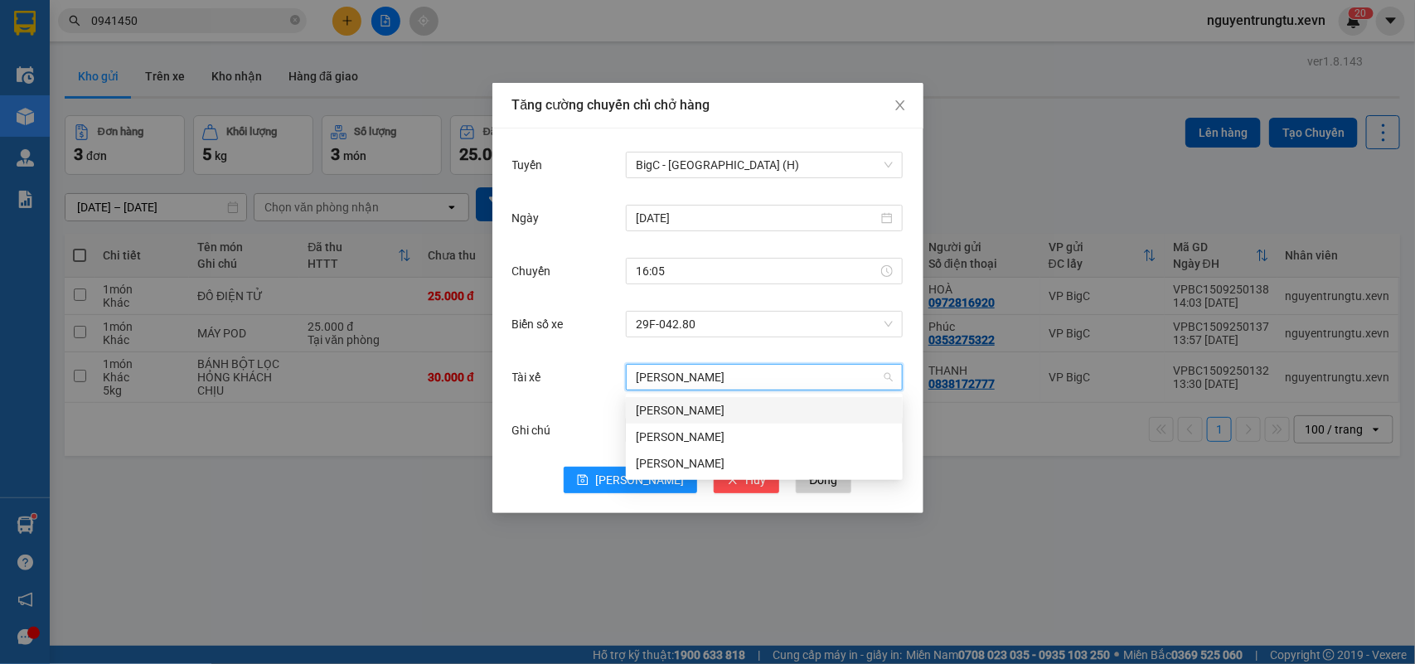
type input "[PERSON_NAME]"
click at [674, 409] on div "[PERSON_NAME]" at bounding box center [764, 410] width 257 height 18
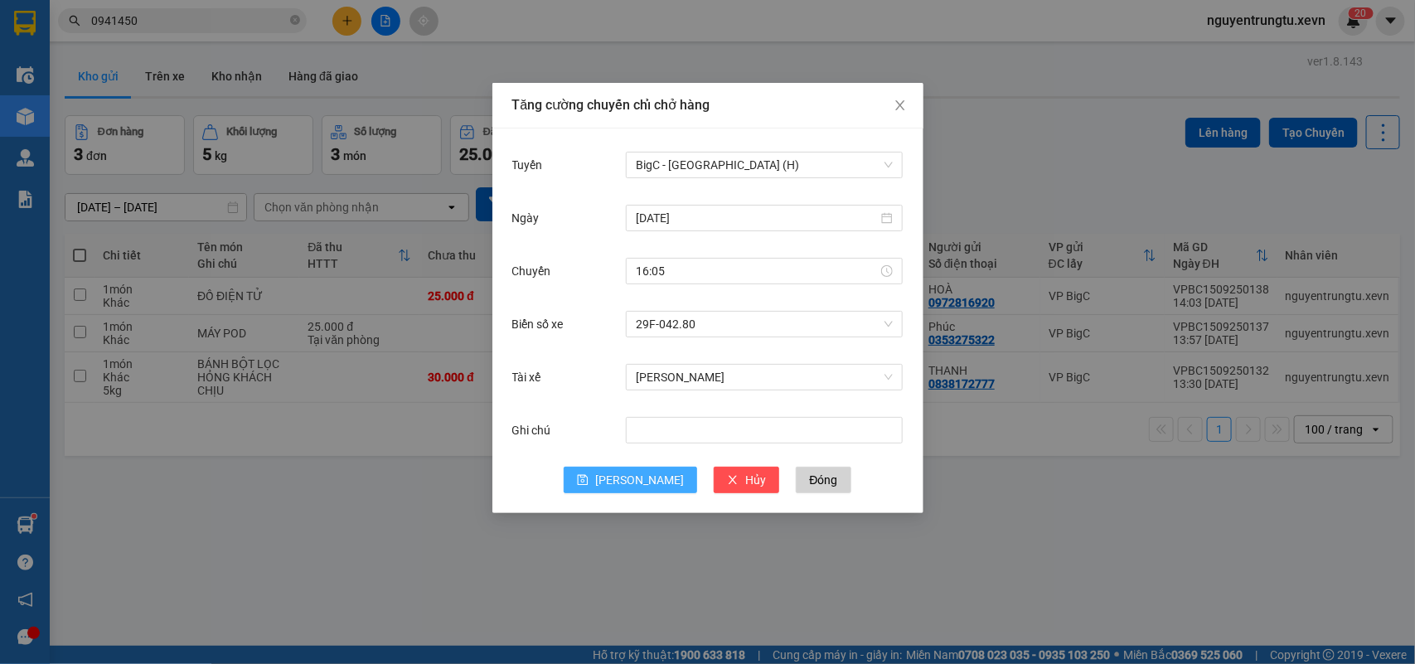
click at [641, 477] on span "[PERSON_NAME]" at bounding box center [639, 480] width 89 height 18
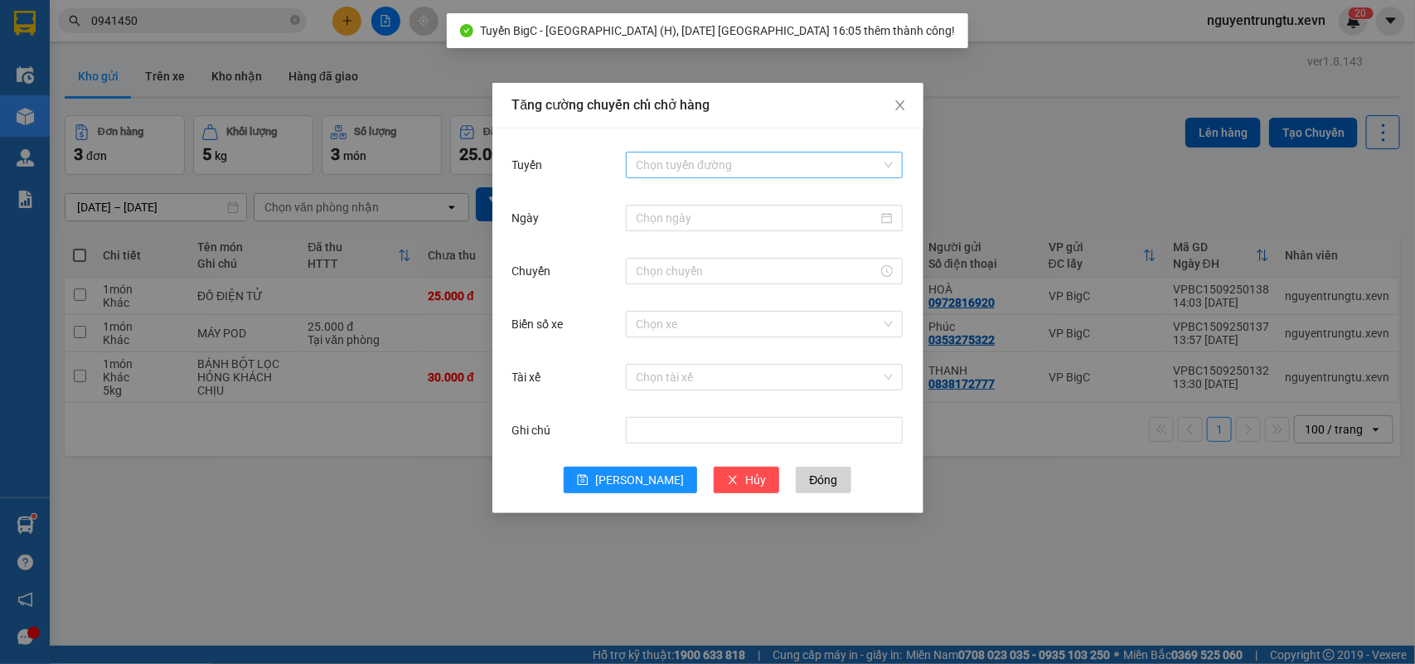
click at [784, 168] on input "Tuyến" at bounding box center [758, 165] width 245 height 25
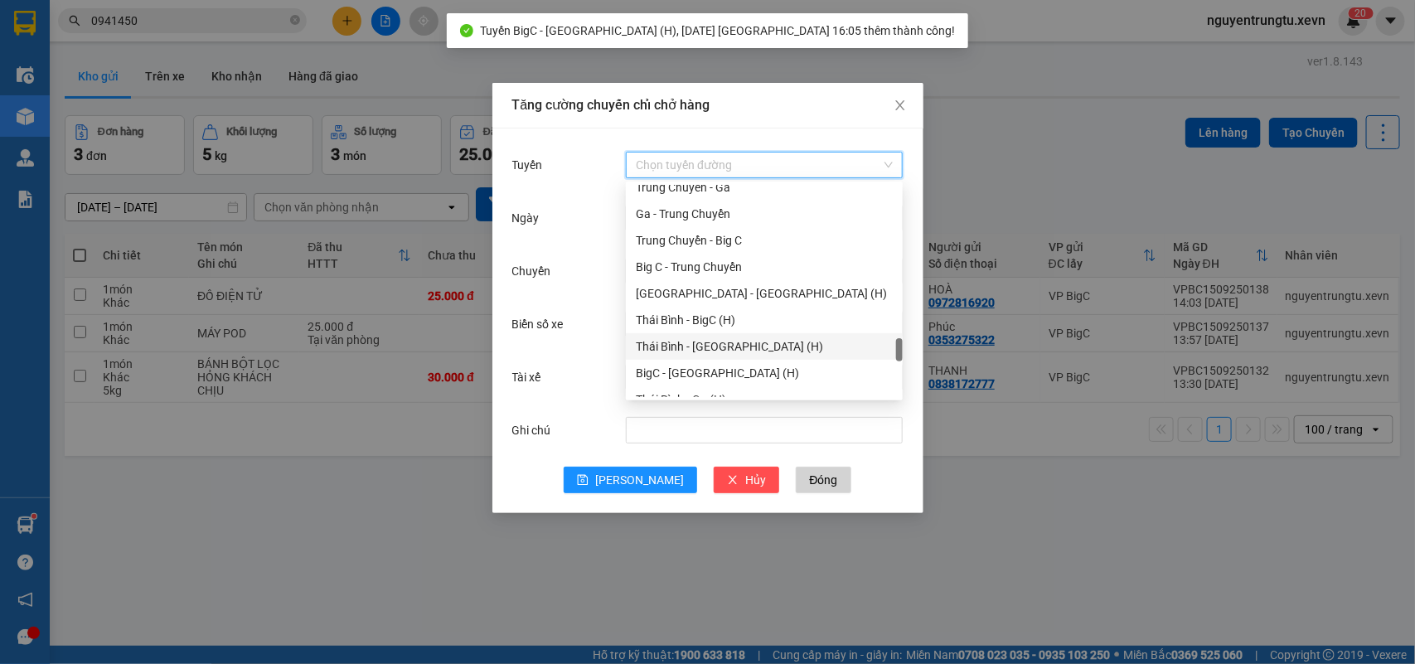
scroll to position [2174, 0]
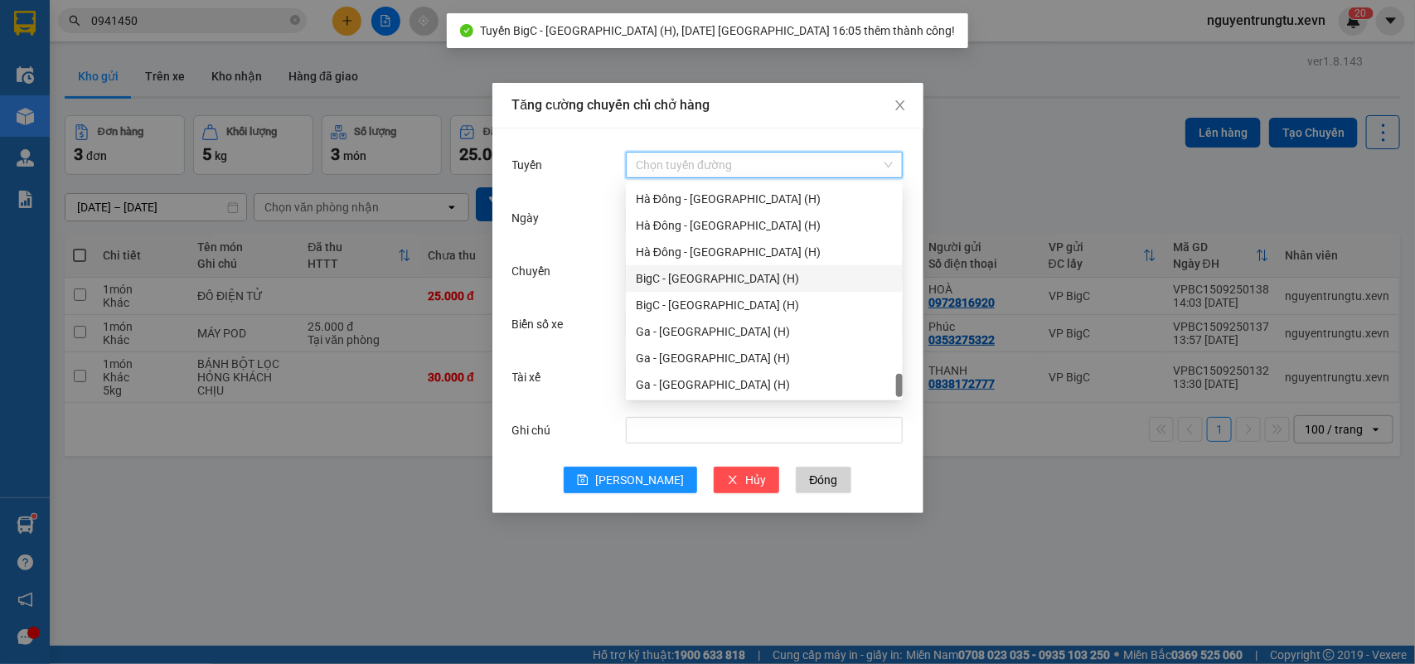
click at [729, 284] on div "BigC - [GEOGRAPHIC_DATA] (H)" at bounding box center [764, 278] width 257 height 18
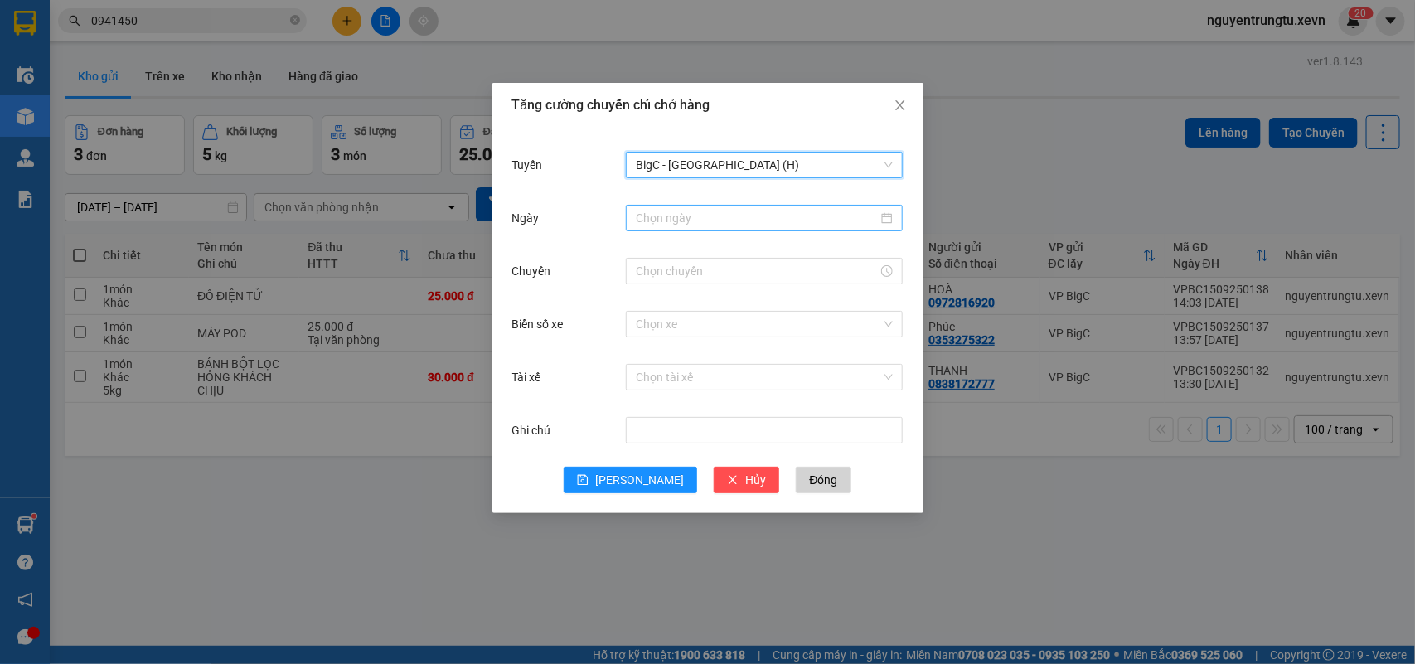
click at [756, 206] on div at bounding box center [764, 218] width 277 height 27
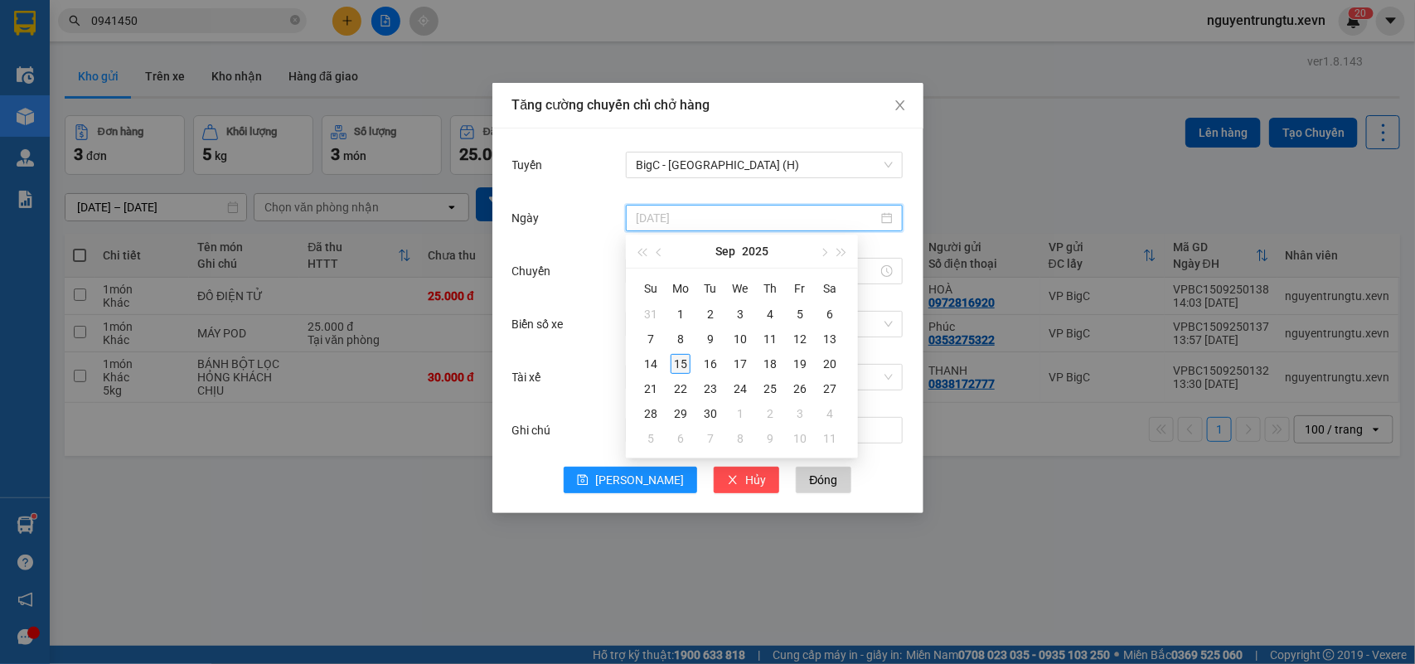
type input "[DATE]"
click at [680, 361] on div "15" at bounding box center [681, 364] width 20 height 20
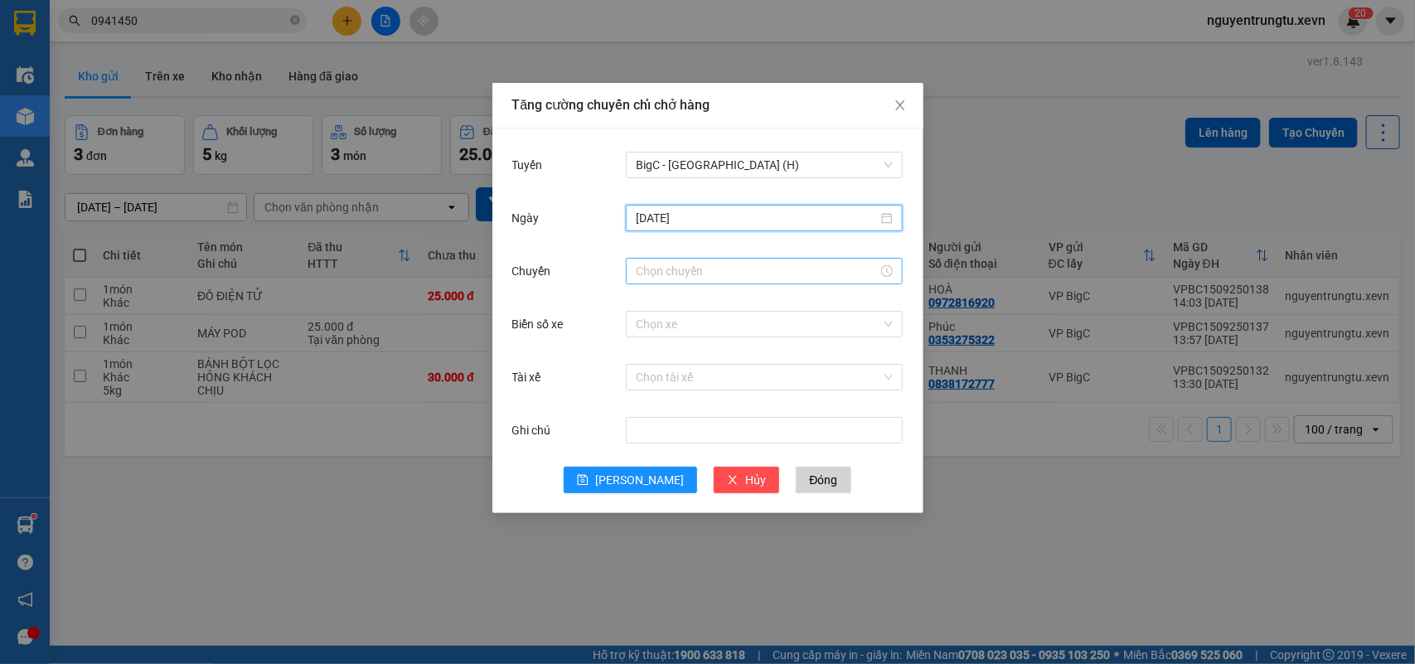
click at [738, 270] on input "Chuyến" at bounding box center [757, 271] width 242 height 18
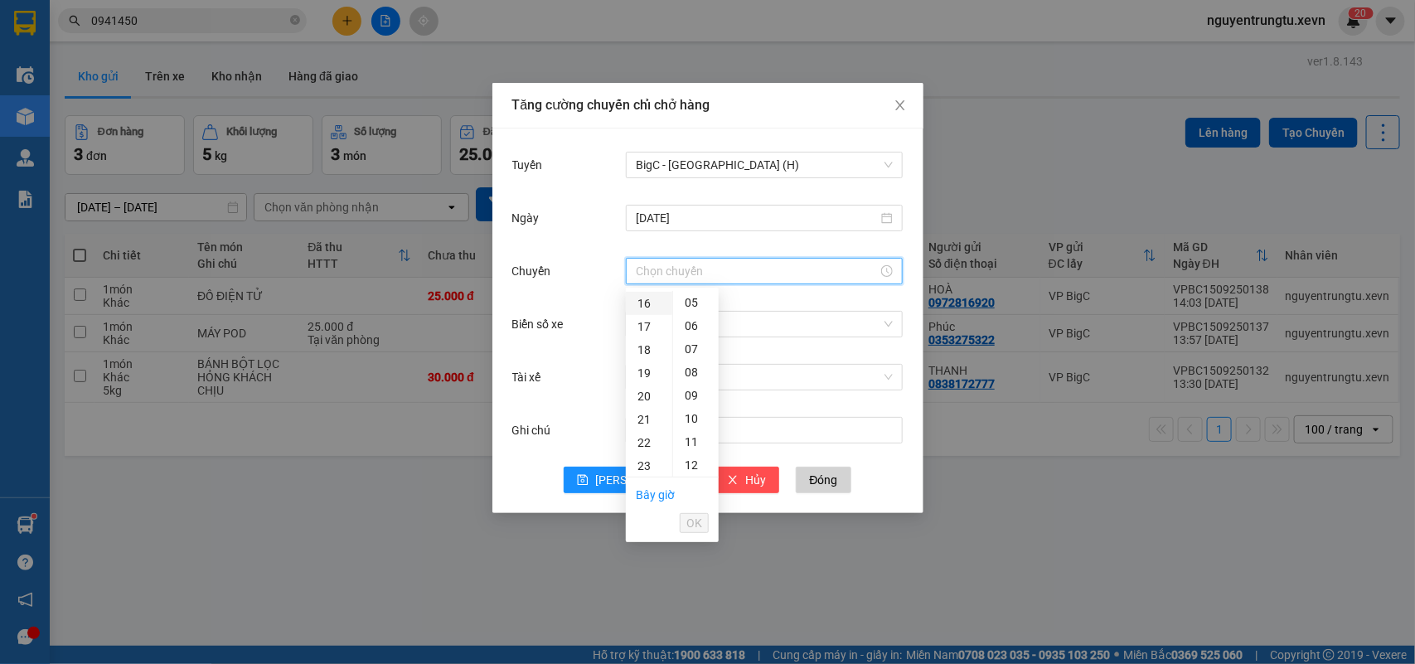
click at [648, 303] on div "16" at bounding box center [649, 303] width 46 height 23
click at [694, 419] on div "05" at bounding box center [696, 418] width 46 height 23
type input "16:05"
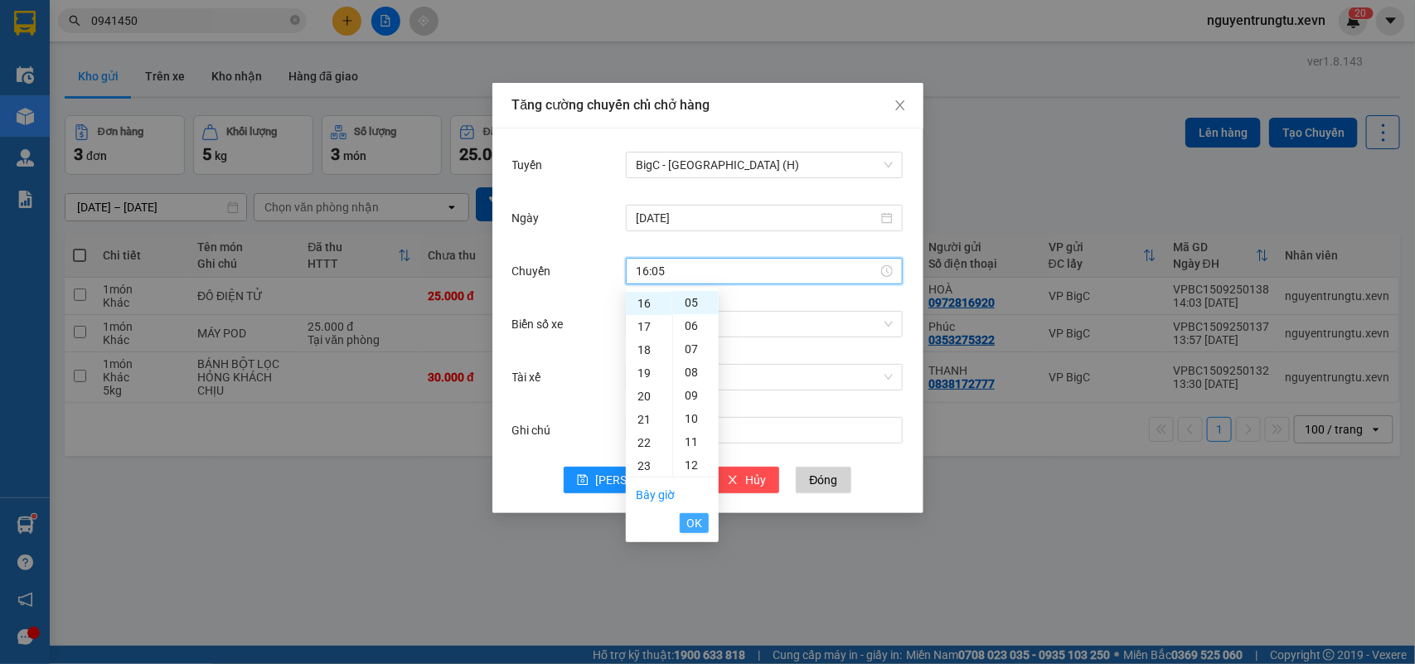
click at [689, 519] on span "OK" at bounding box center [694, 523] width 16 height 18
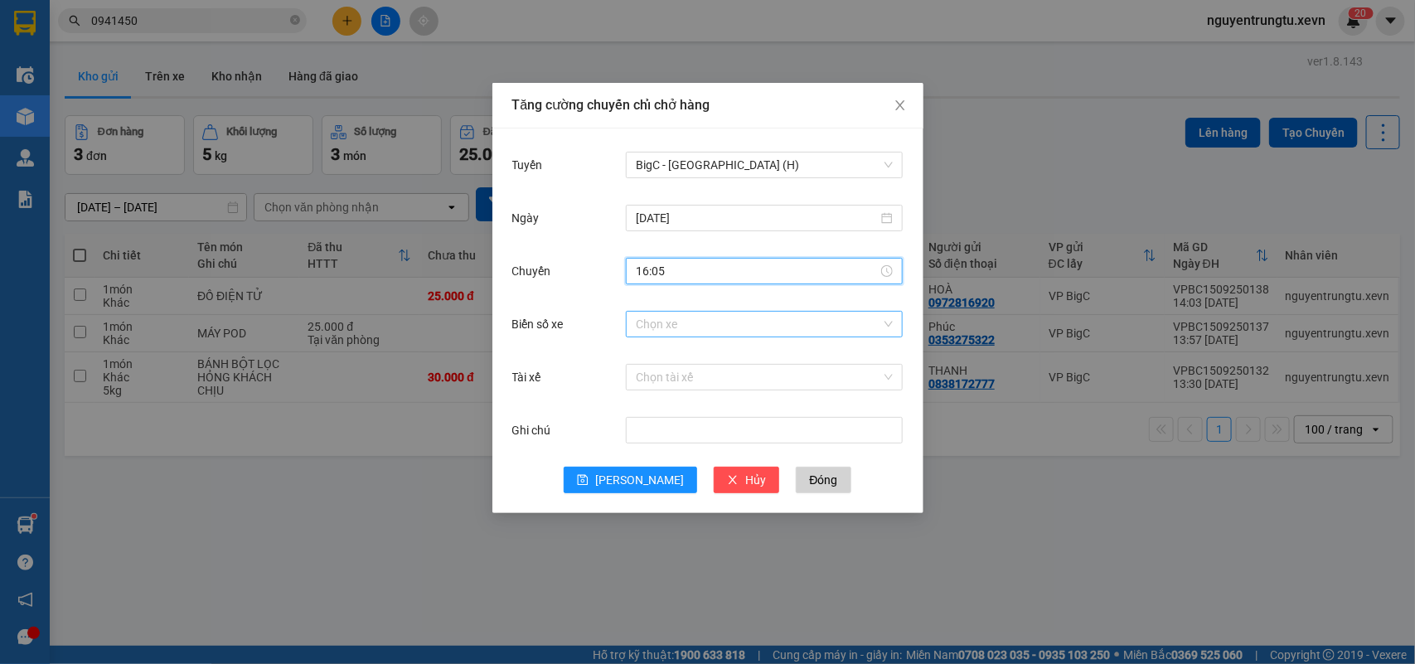
click at [763, 319] on input "Biển số xe" at bounding box center [758, 324] width 245 height 25
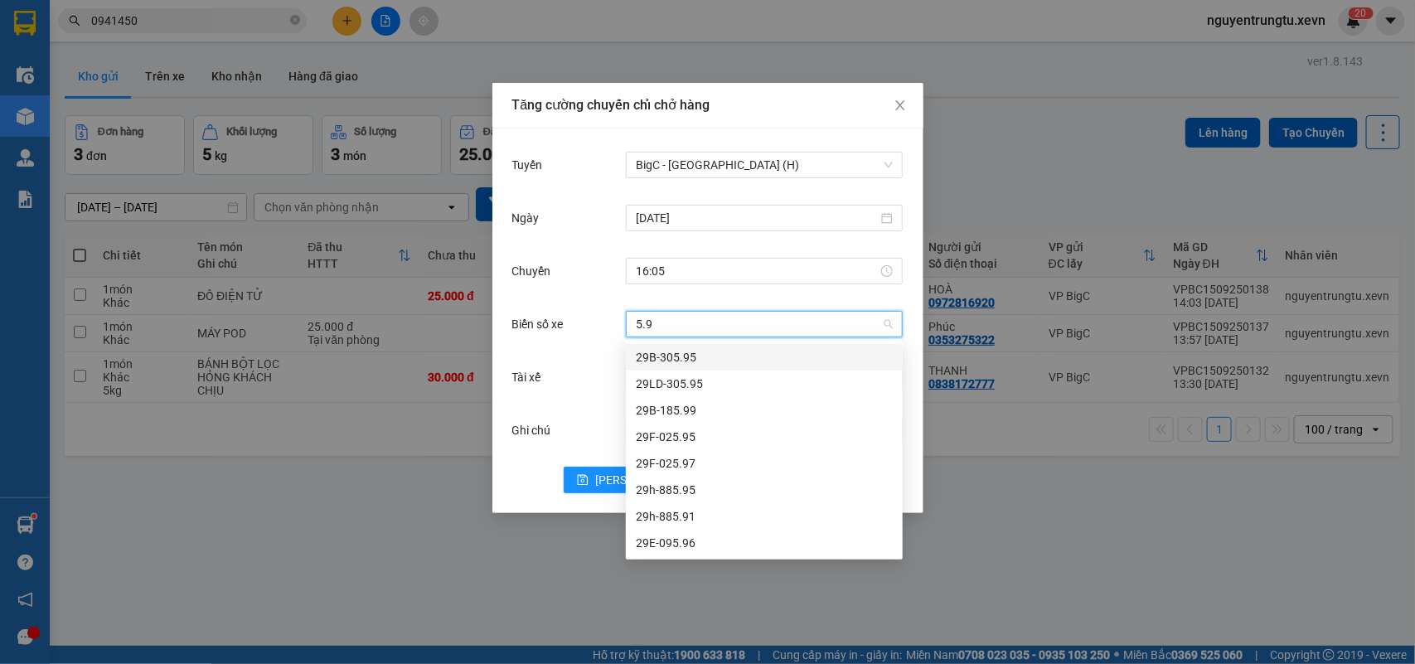
type input "5.97"
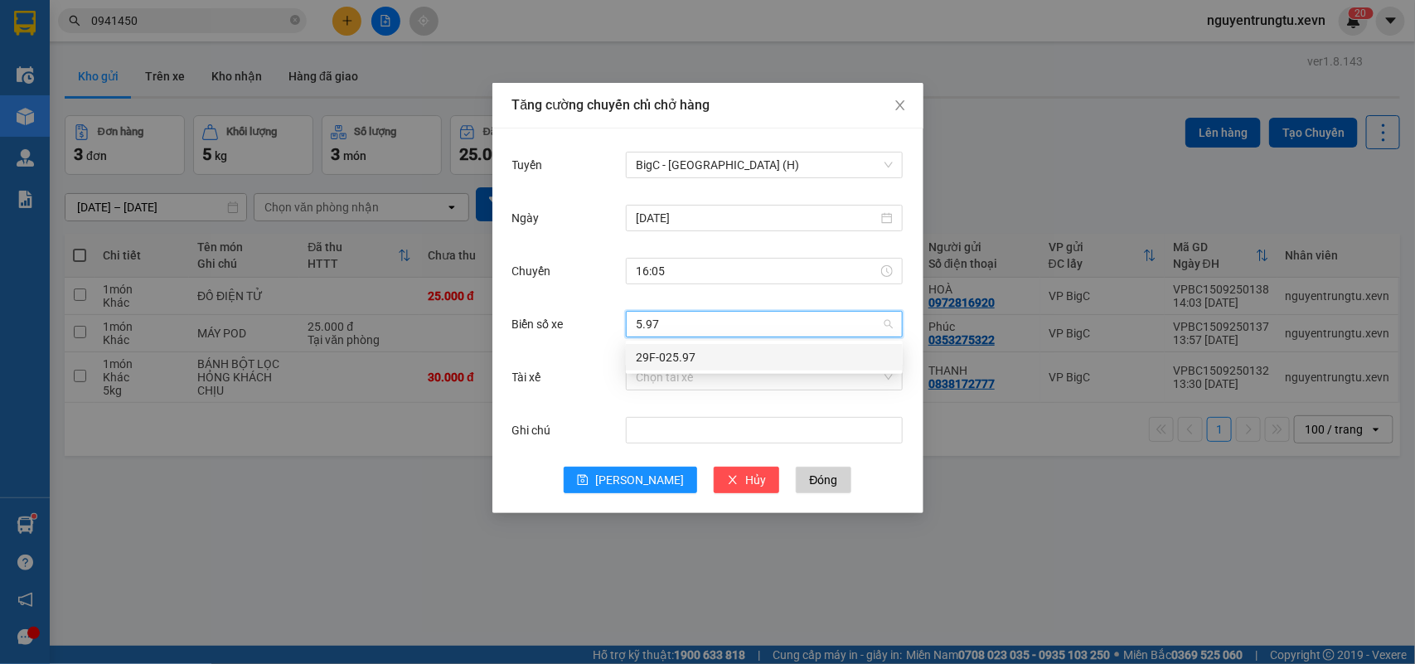
click at [702, 358] on div "29F-025.97" at bounding box center [764, 357] width 257 height 18
click at [698, 379] on input "Tài xế" at bounding box center [758, 377] width 245 height 25
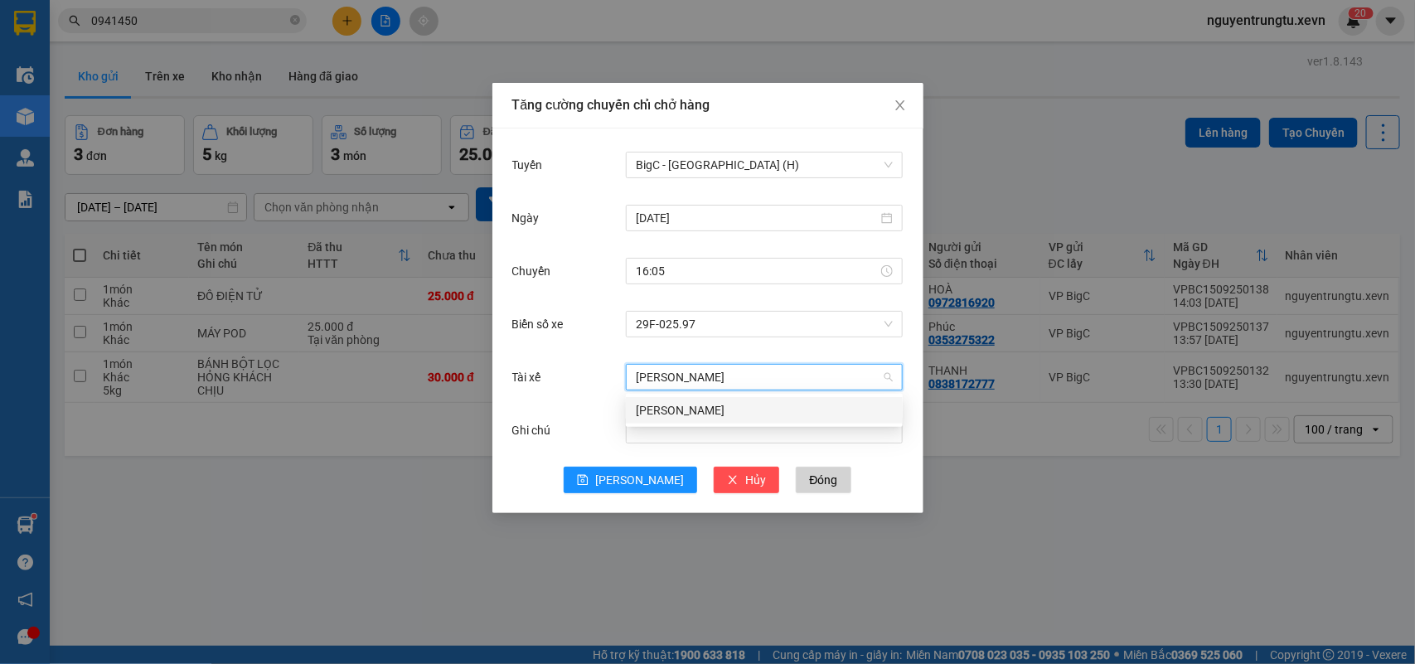
type input "[PERSON_NAME]"
click at [740, 408] on div "[PERSON_NAME]" at bounding box center [764, 410] width 257 height 18
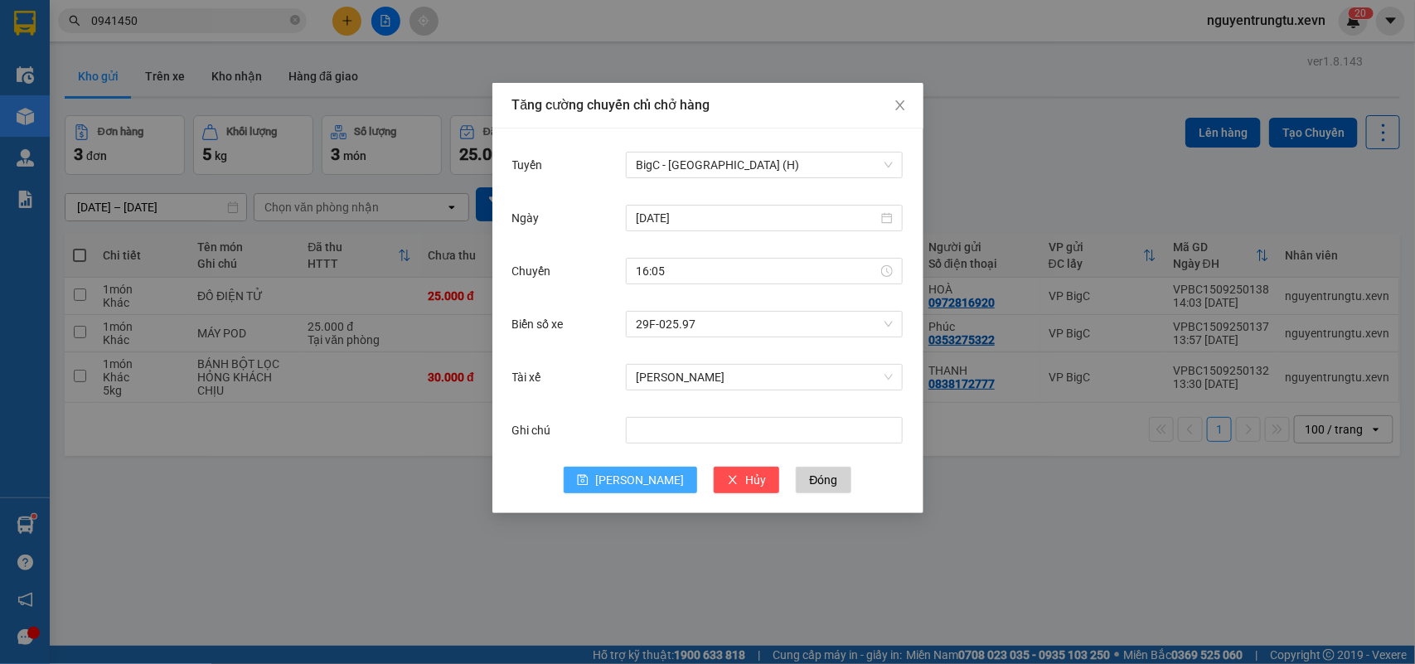
click at [628, 475] on button "[PERSON_NAME]" at bounding box center [630, 480] width 133 height 27
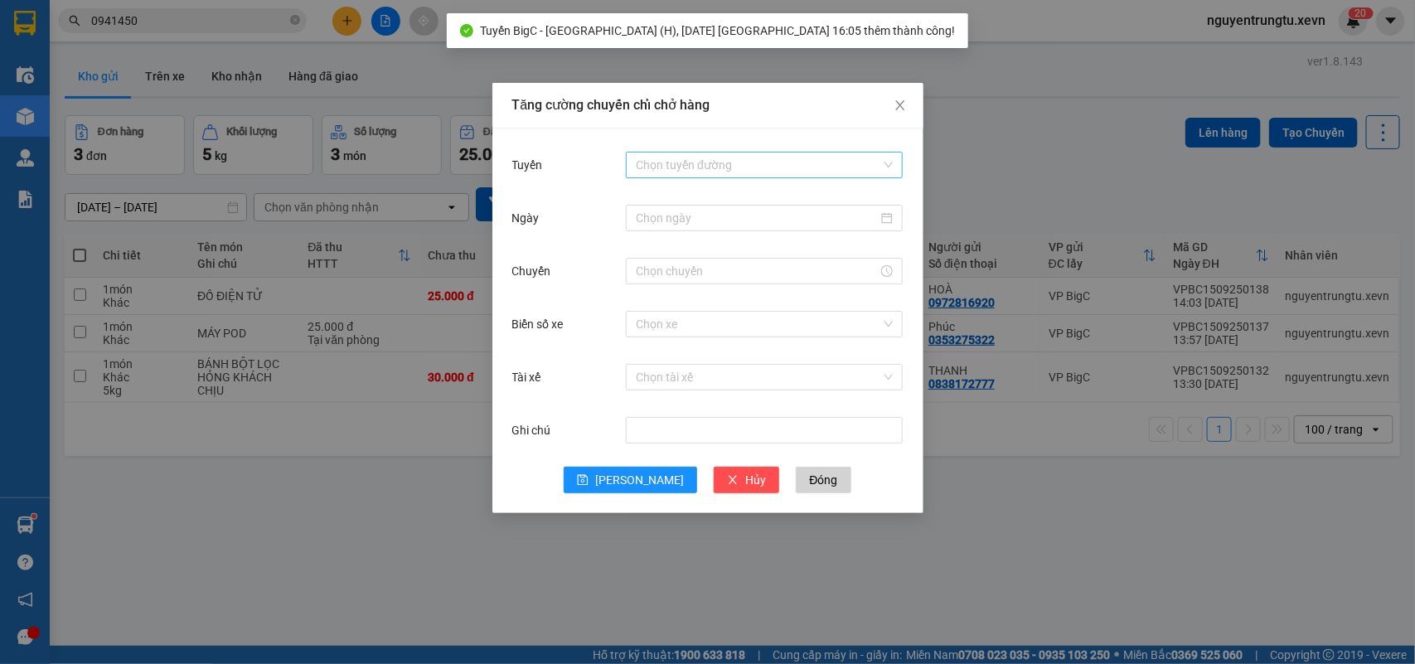
click at [807, 154] on input "Tuyến" at bounding box center [758, 165] width 245 height 25
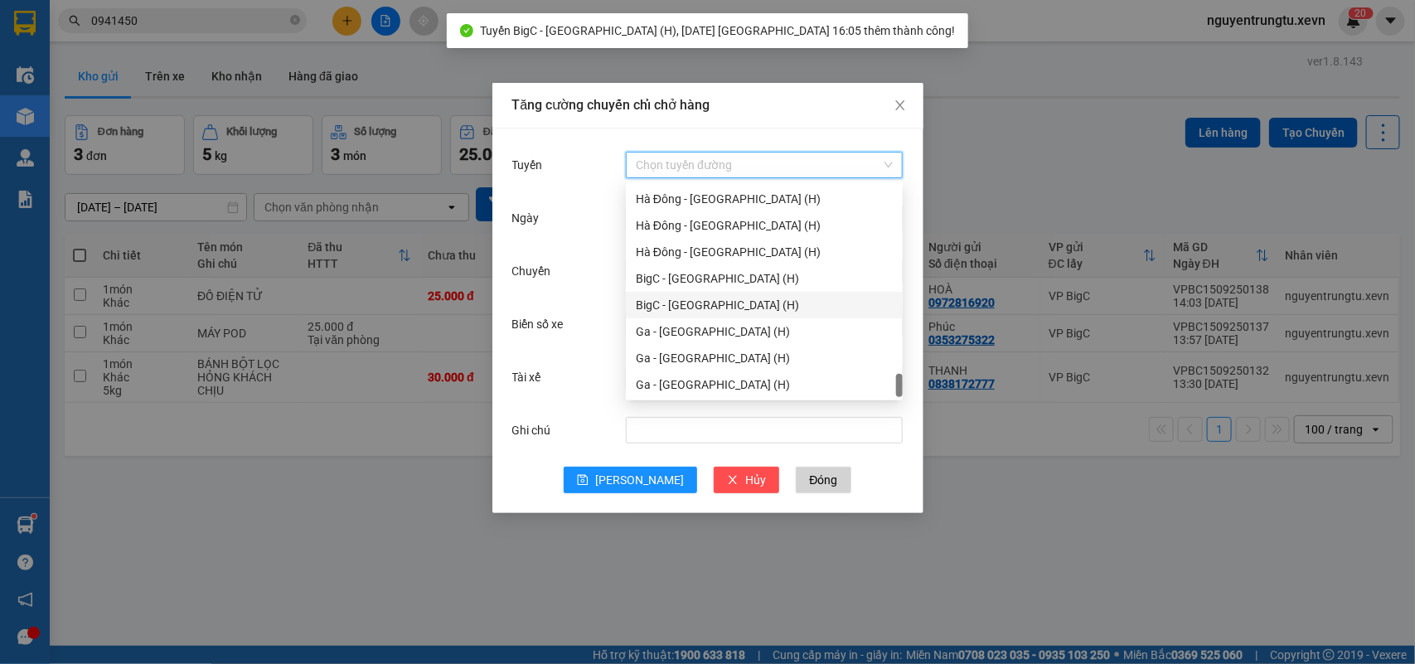
click at [721, 300] on div "BigC - [GEOGRAPHIC_DATA] (H)" at bounding box center [764, 305] width 257 height 18
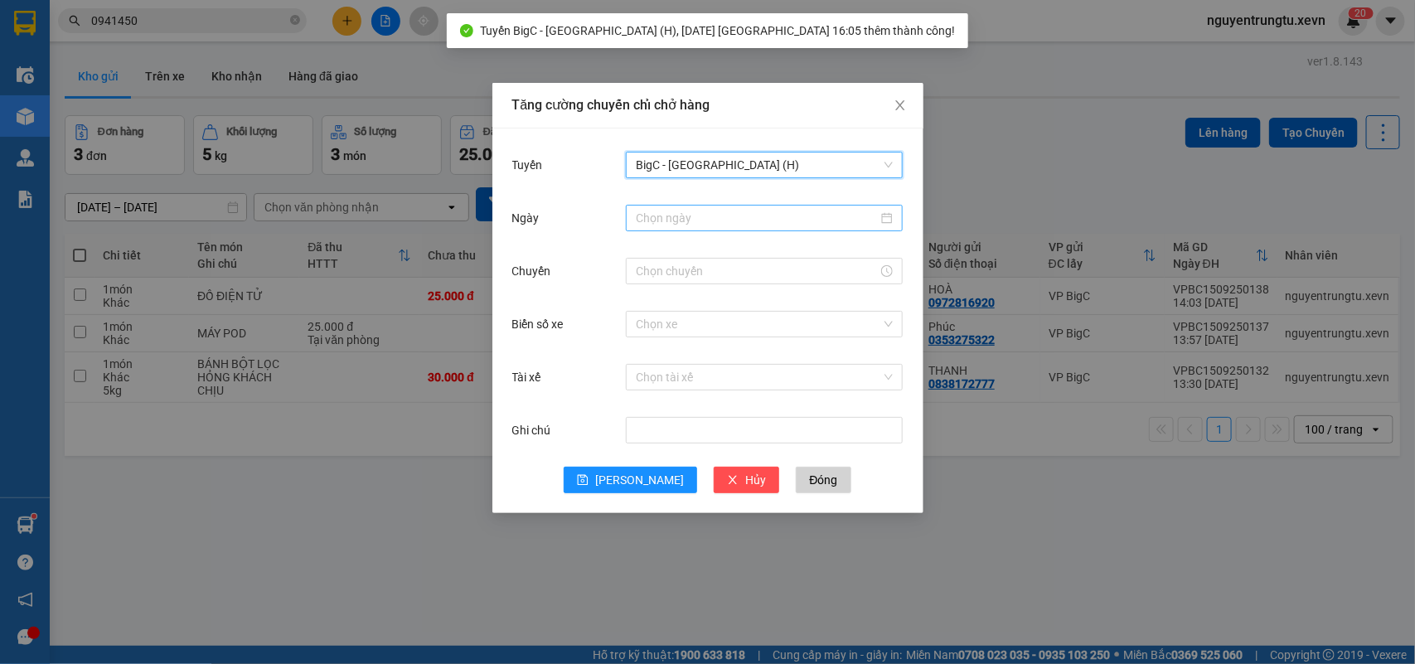
click at [750, 205] on div at bounding box center [764, 218] width 277 height 27
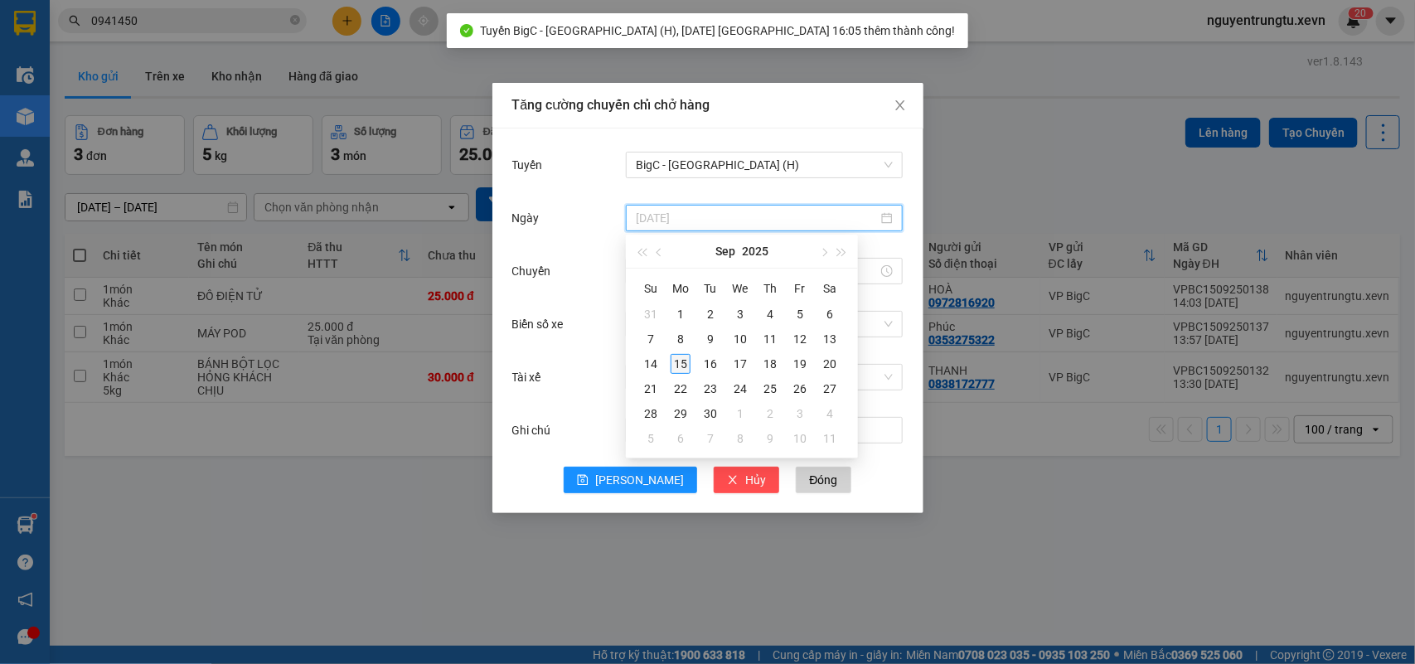
type input "[DATE]"
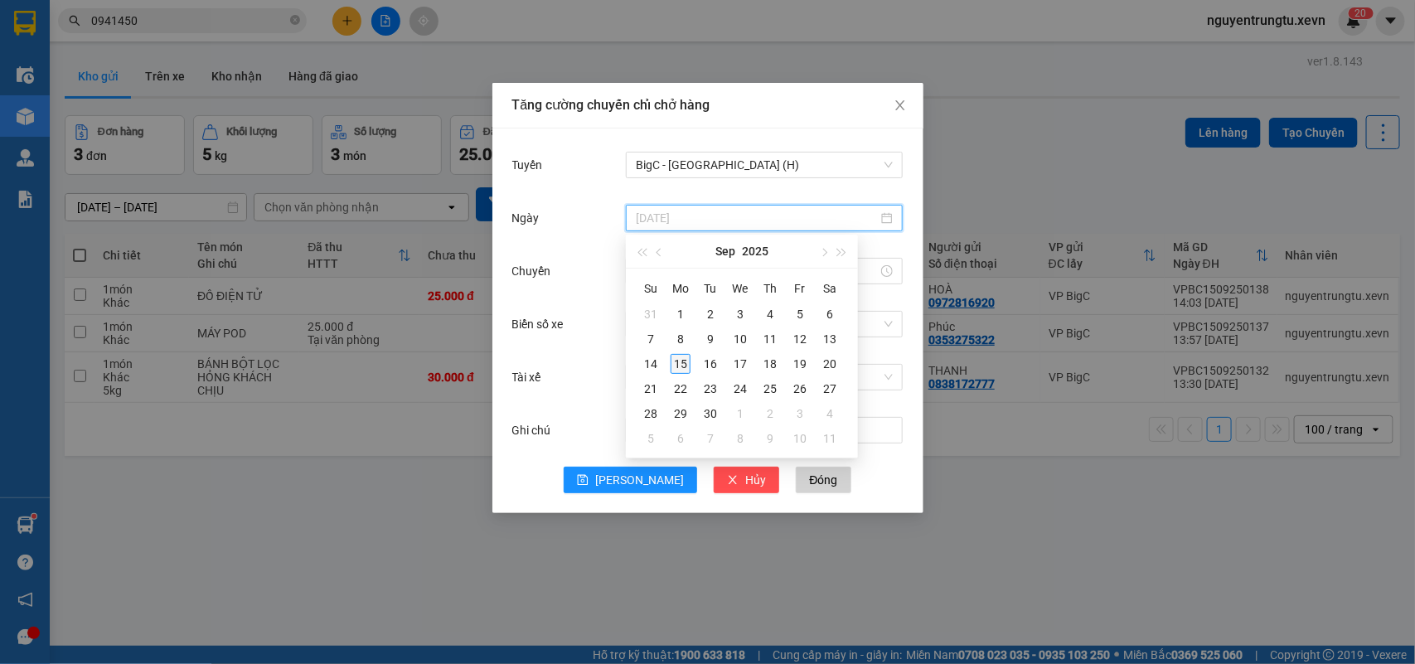
click at [678, 366] on div "15" at bounding box center [681, 364] width 20 height 20
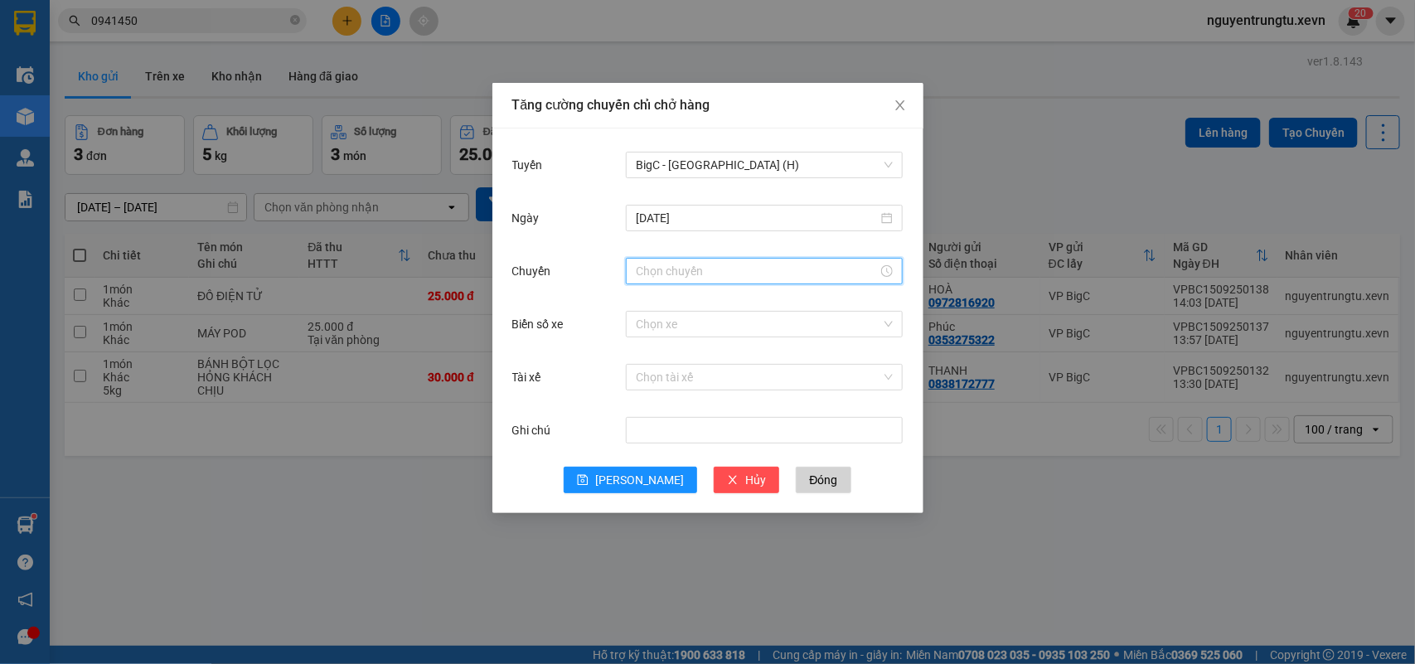
click at [705, 274] on input "Chuyến" at bounding box center [757, 271] width 242 height 18
click at [644, 297] on div "16" at bounding box center [649, 303] width 46 height 23
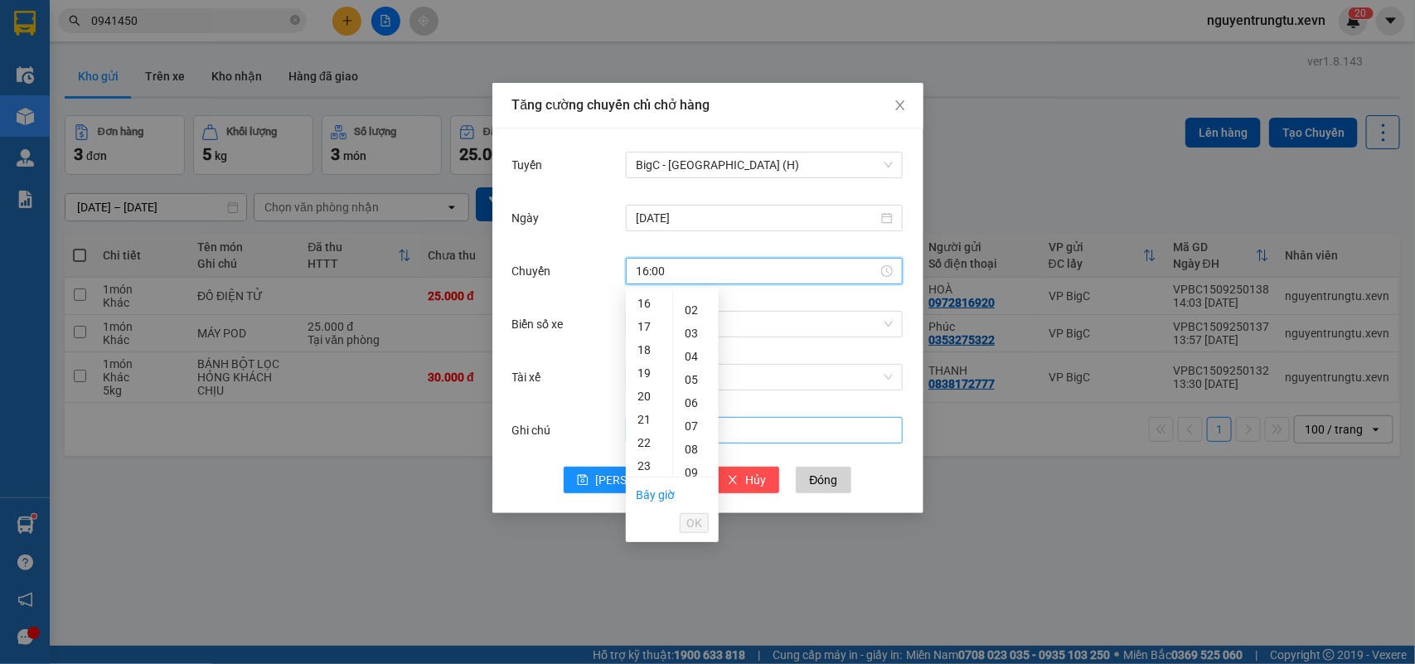
scroll to position [0, 0]
click at [691, 423] on div "05" at bounding box center [696, 418] width 46 height 23
type input "16:05"
click at [695, 516] on span "OK" at bounding box center [694, 523] width 16 height 18
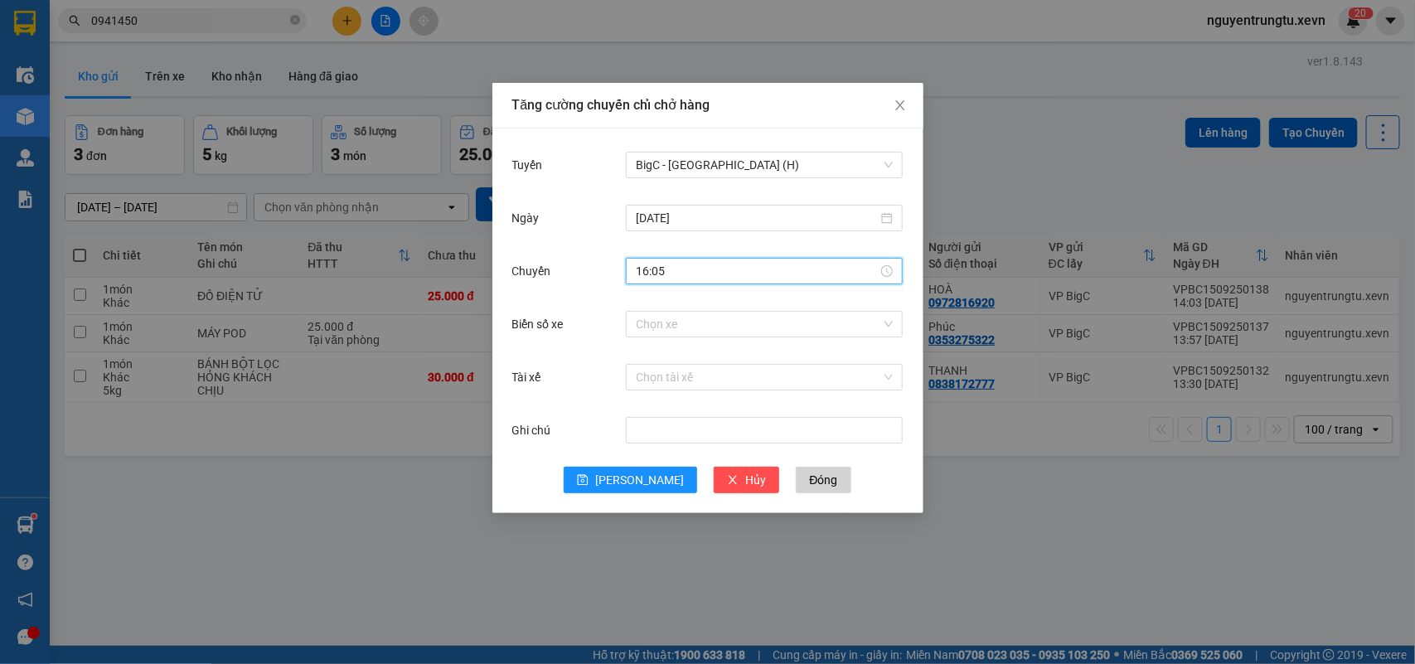
click at [764, 283] on div "16:05" at bounding box center [764, 271] width 277 height 27
click at [761, 328] on input "Biển số xe" at bounding box center [758, 324] width 245 height 25
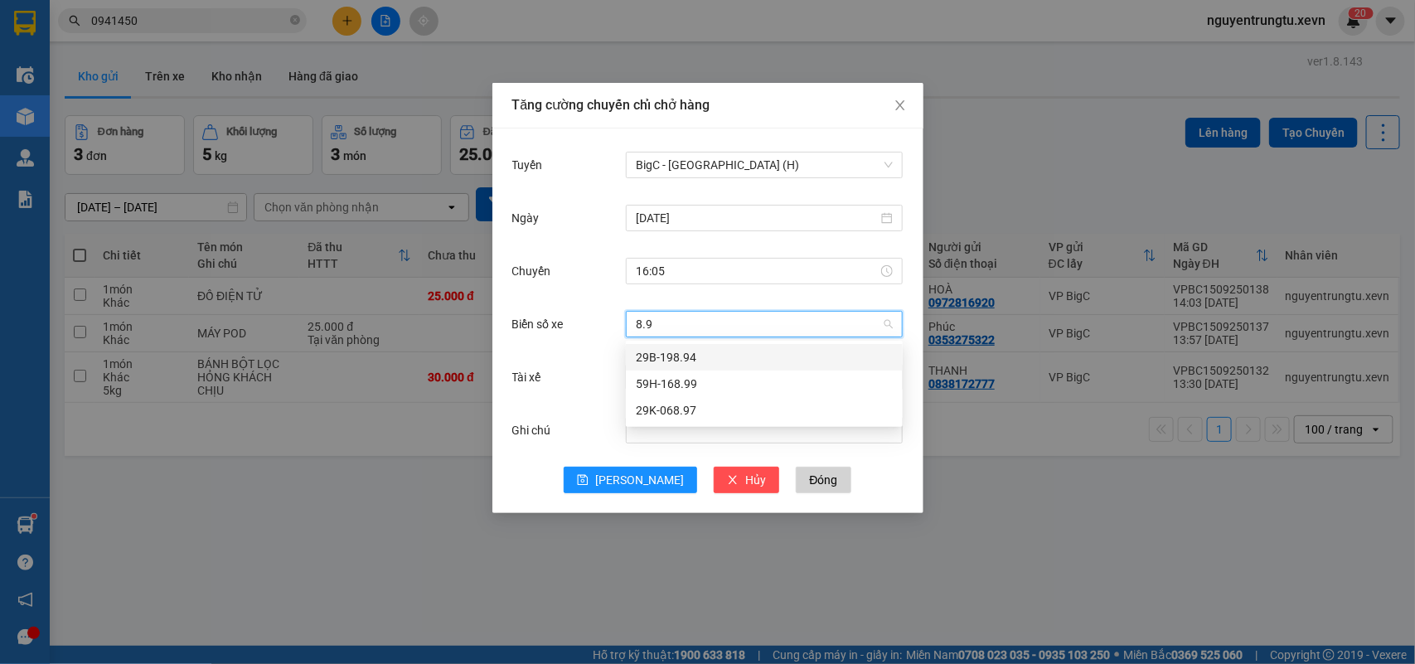
type input "8.97"
click at [668, 352] on div "29K-068.97" at bounding box center [764, 357] width 257 height 18
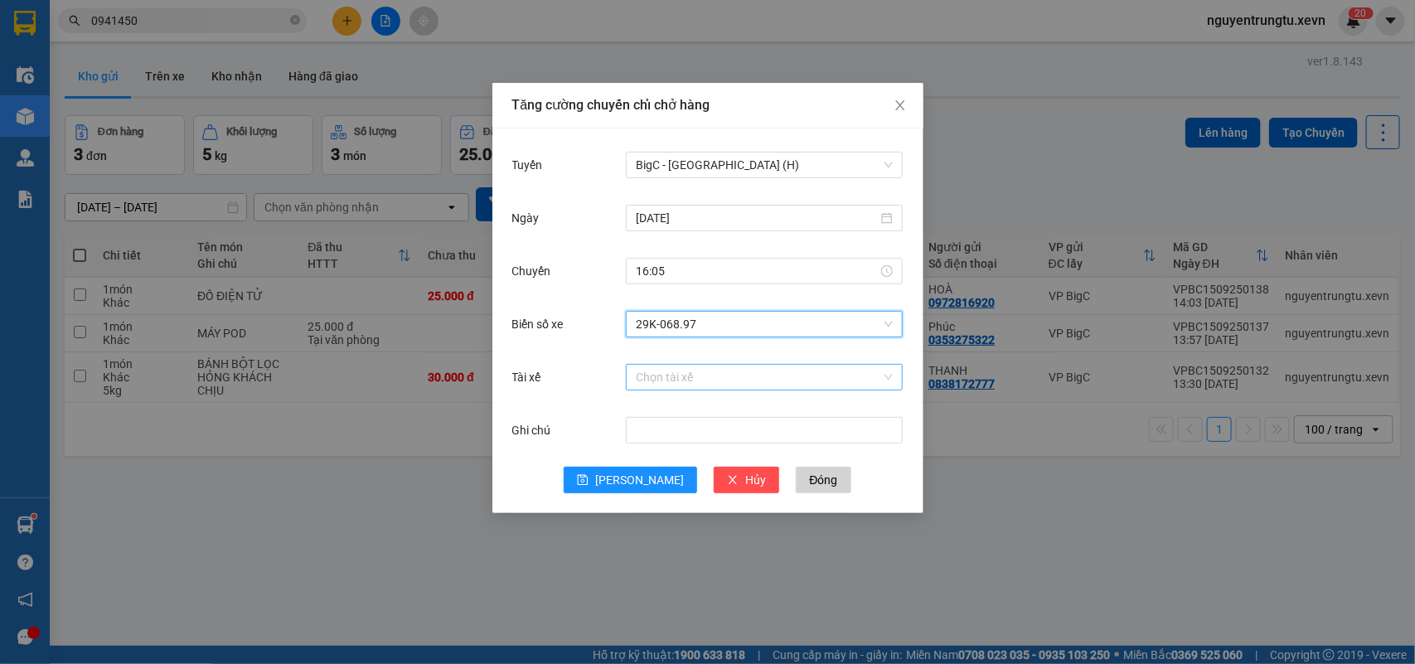
click at [674, 379] on input "Tài xế" at bounding box center [758, 377] width 245 height 25
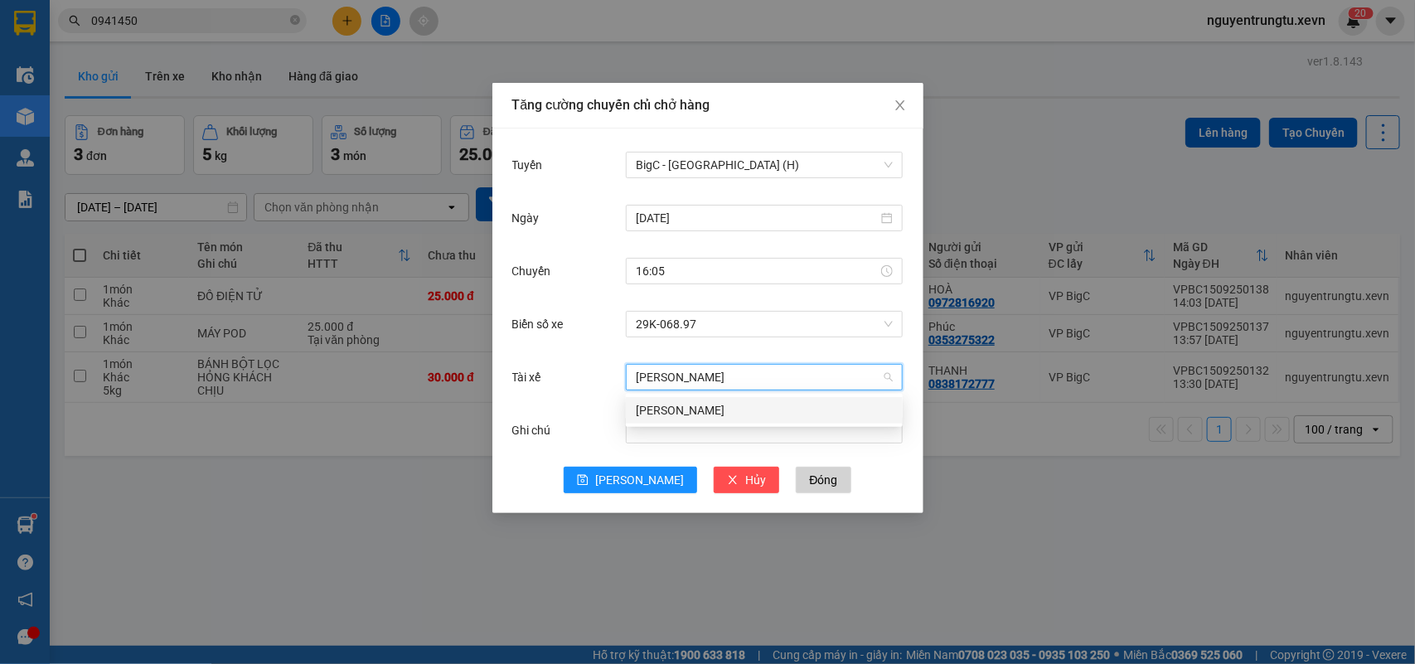
type input "[PERSON_NAME]"
click at [661, 412] on div "[PERSON_NAME]" at bounding box center [764, 410] width 257 height 18
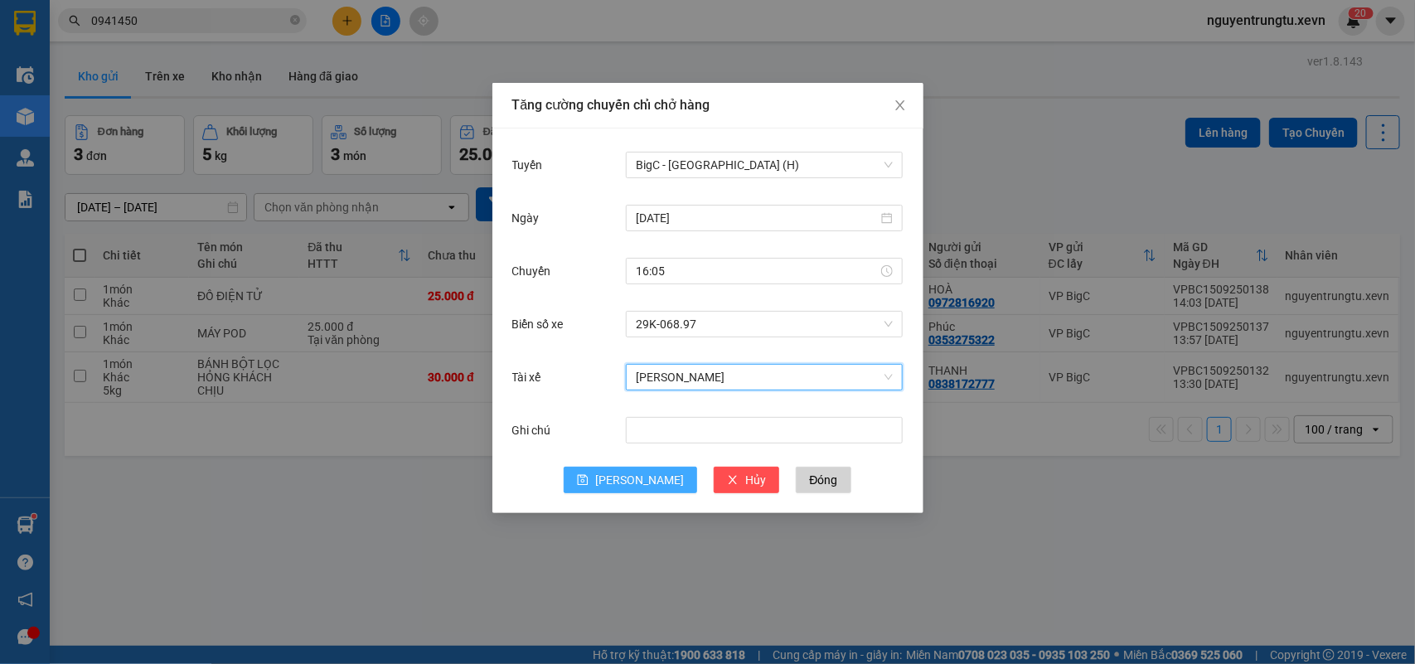
click at [647, 477] on span "[PERSON_NAME]" at bounding box center [639, 480] width 89 height 18
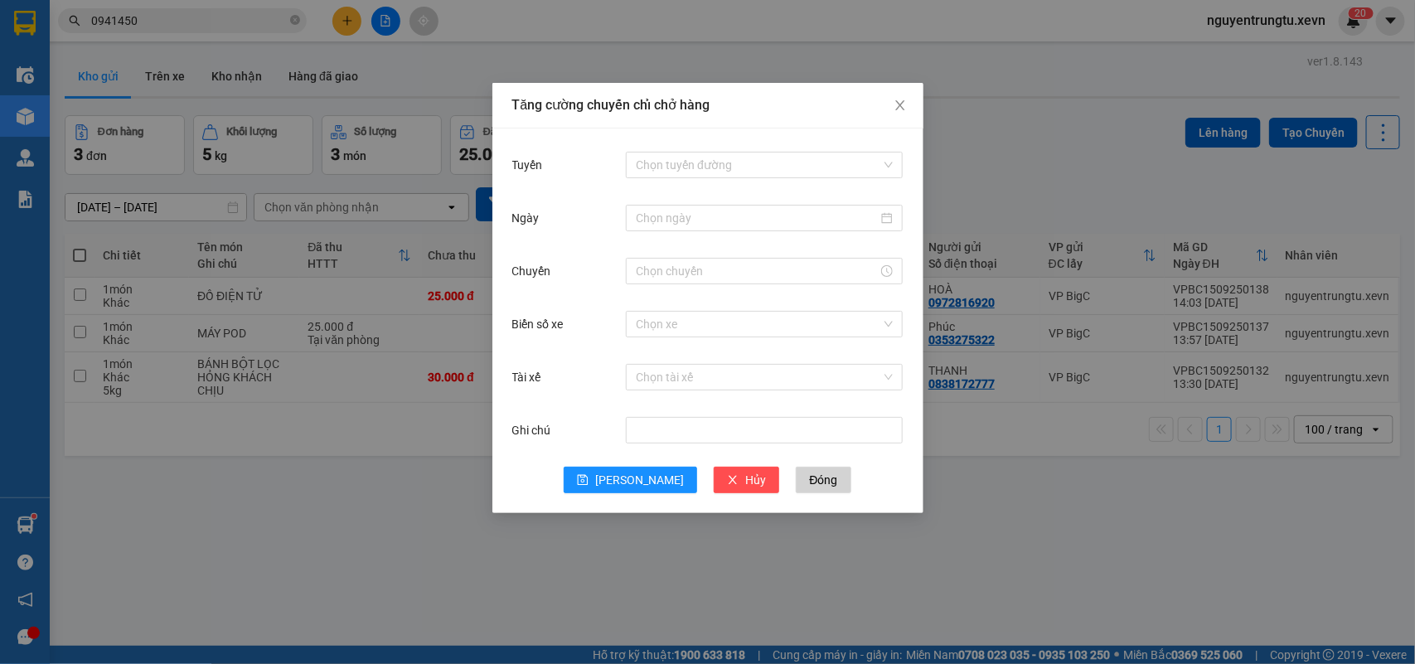
drag, startPoint x: 291, startPoint y: 544, endPoint x: 187, endPoint y: 529, distance: 105.5
click at [292, 543] on div "Tăng cường chuyến chỉ chở hàng Tuyến Chọn tuyến đường Ngày Chuyến Biển số xe Ch…" at bounding box center [707, 332] width 1415 height 664
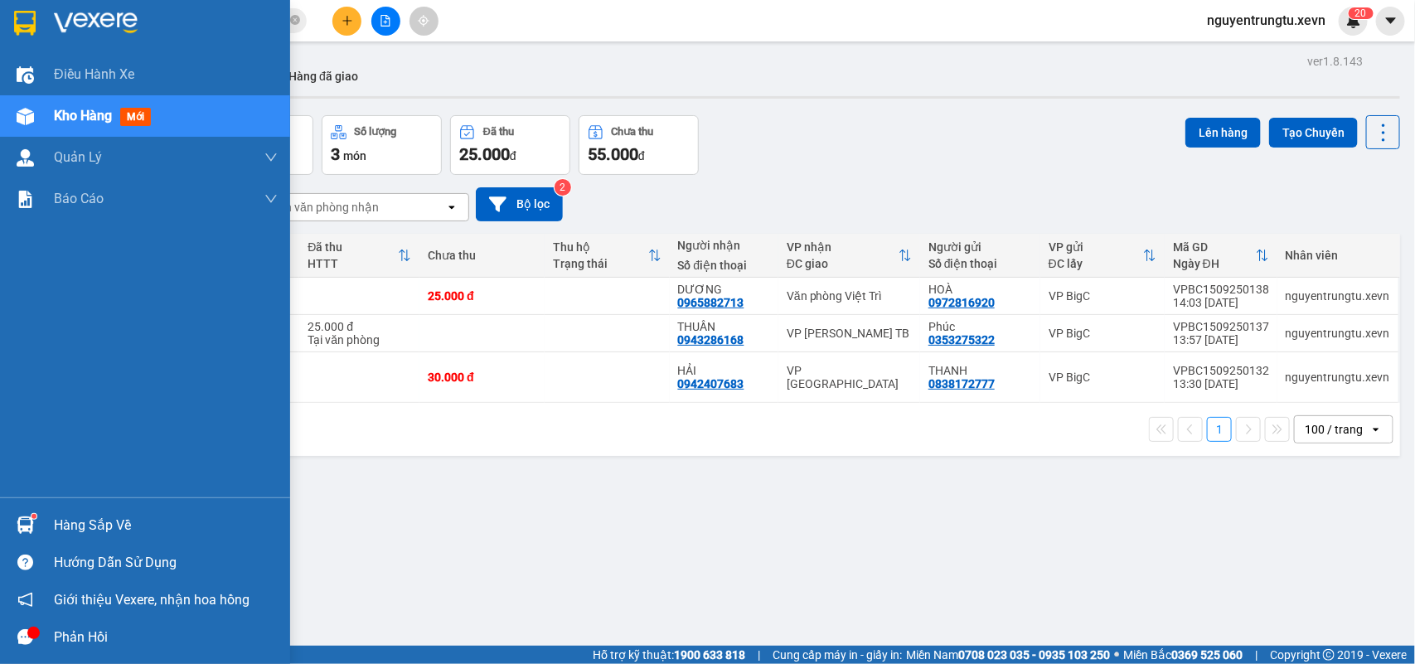
click at [41, 516] on div "Hàng sắp về" at bounding box center [145, 524] width 290 height 37
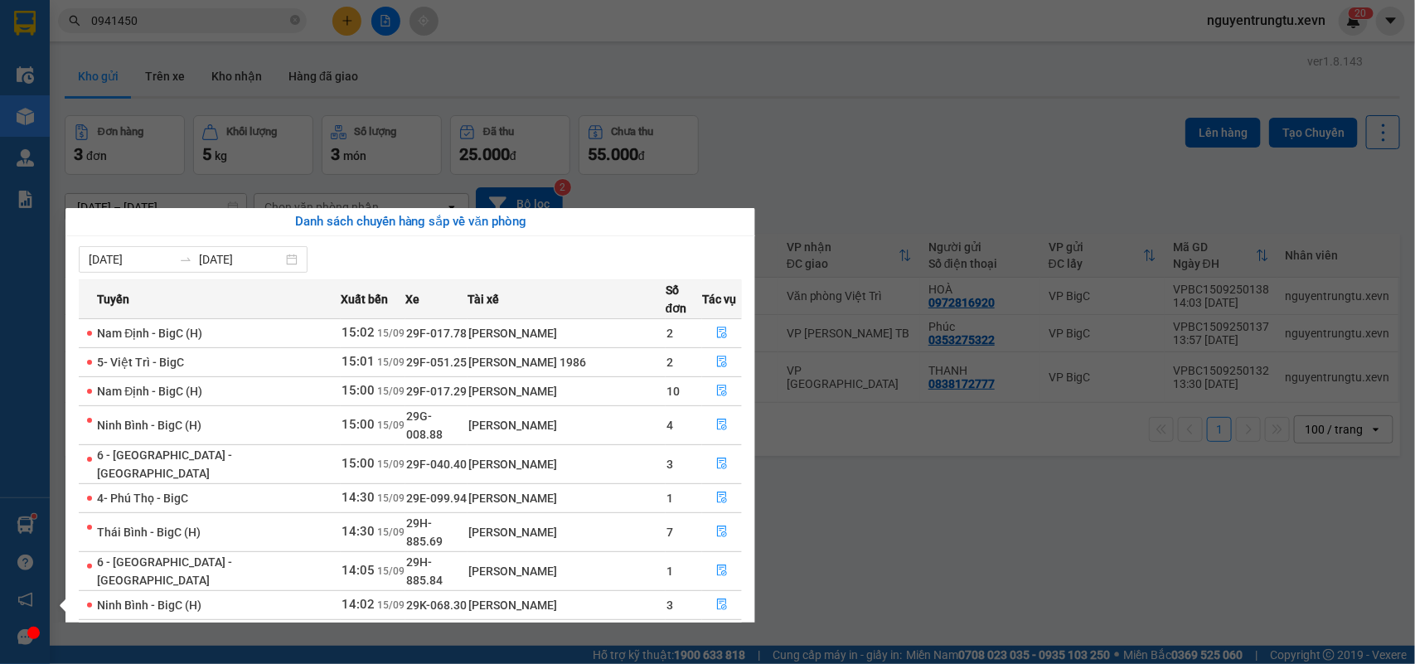
scroll to position [29, 0]
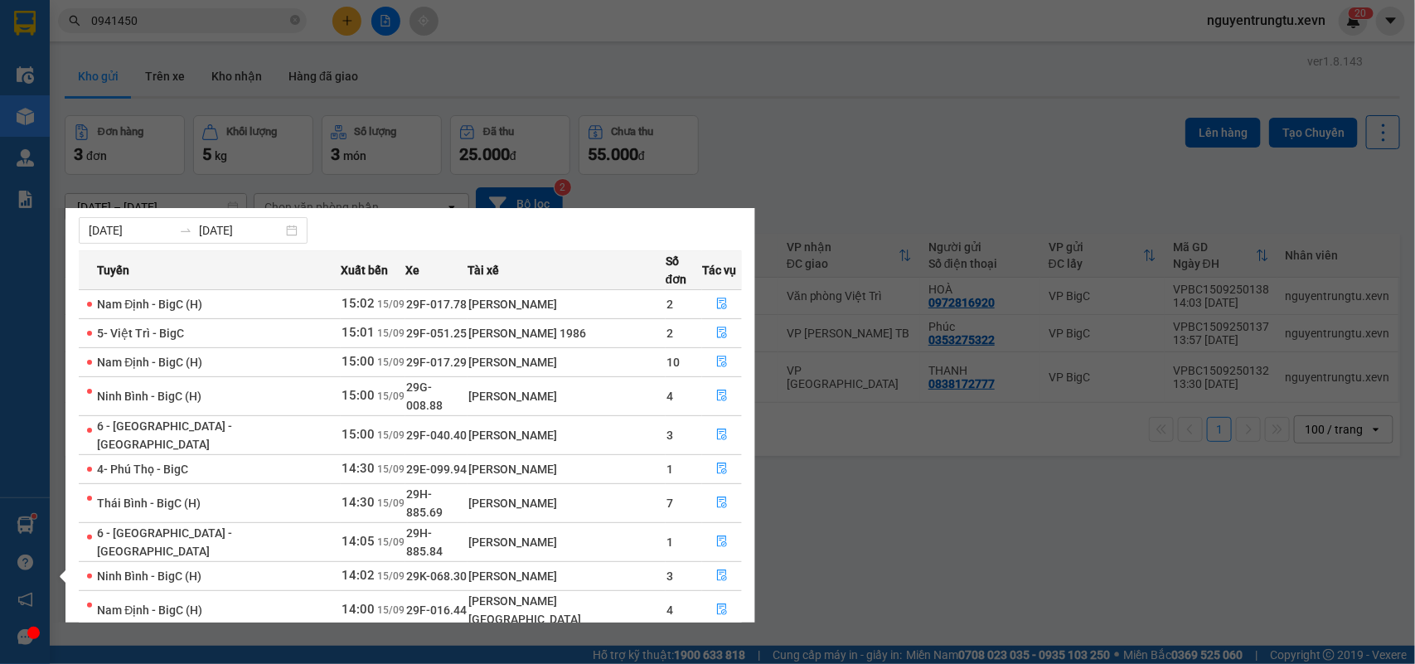
click at [714, 641] on link "2" at bounding box center [712, 650] width 18 height 18
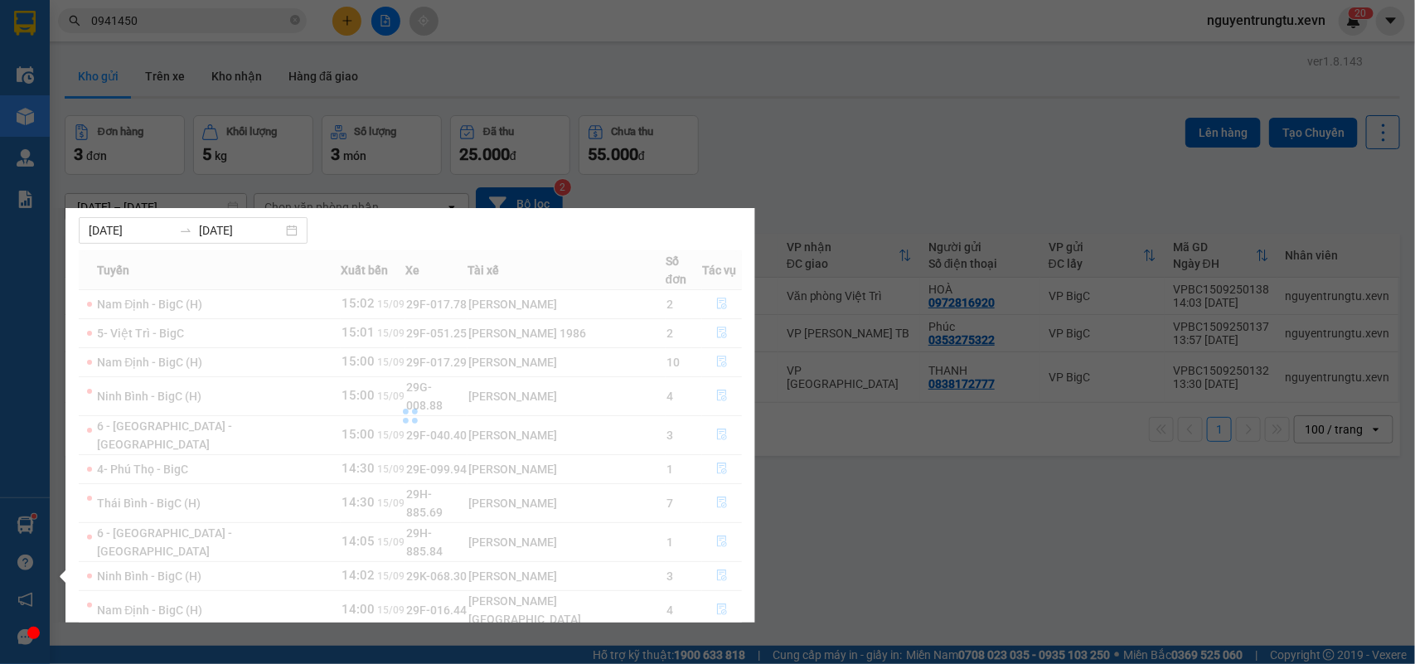
scroll to position [0, 0]
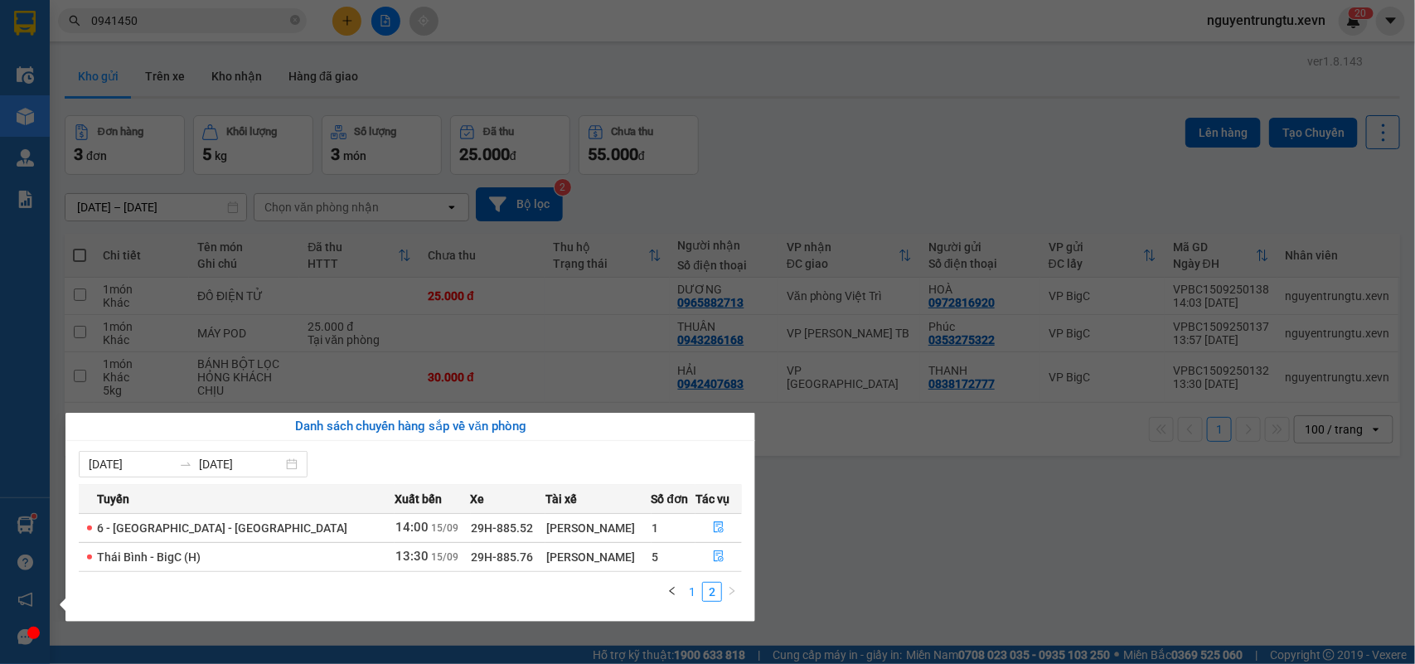
click at [695, 594] on link "1" at bounding box center [692, 592] width 18 height 18
